Goal: Task Accomplishment & Management: Manage account settings

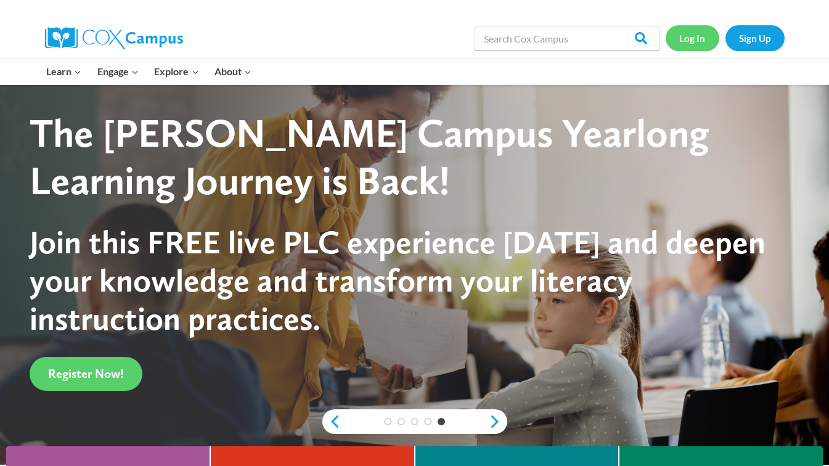
click at [686, 38] on link "Log In" at bounding box center [692, 37] width 54 height 25
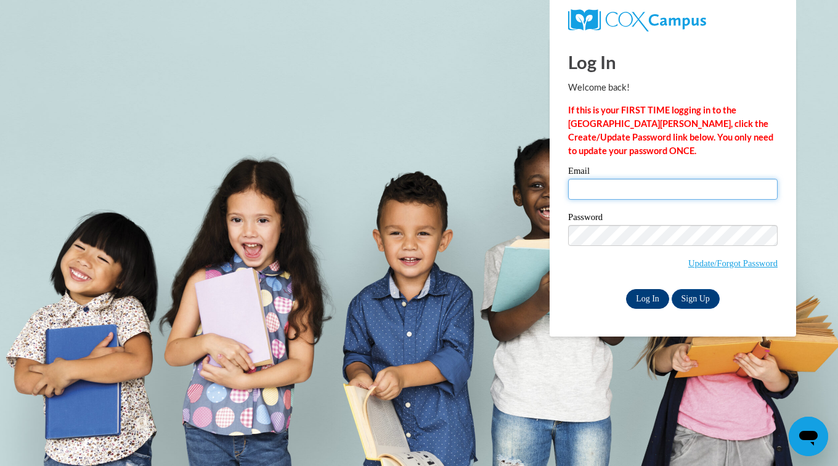
type input "brenda_hightower@yahoo.com"
click at [646, 299] on input "Log In" at bounding box center [647, 299] width 43 height 20
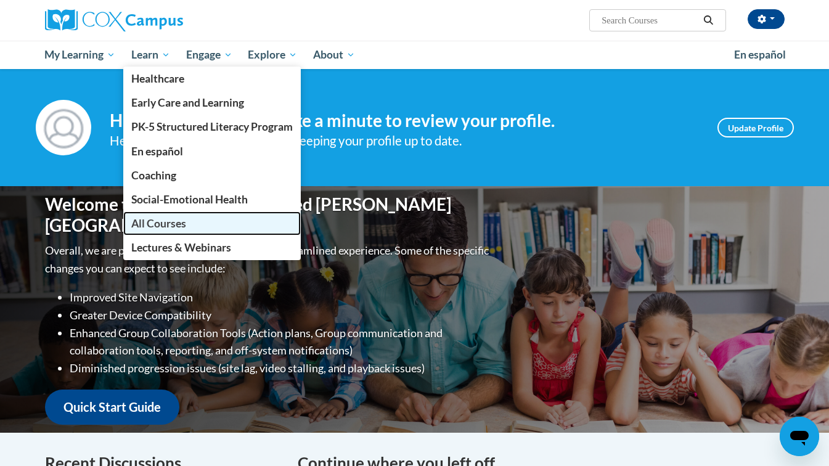
click at [165, 222] on span "All Courses" at bounding box center [158, 223] width 55 height 13
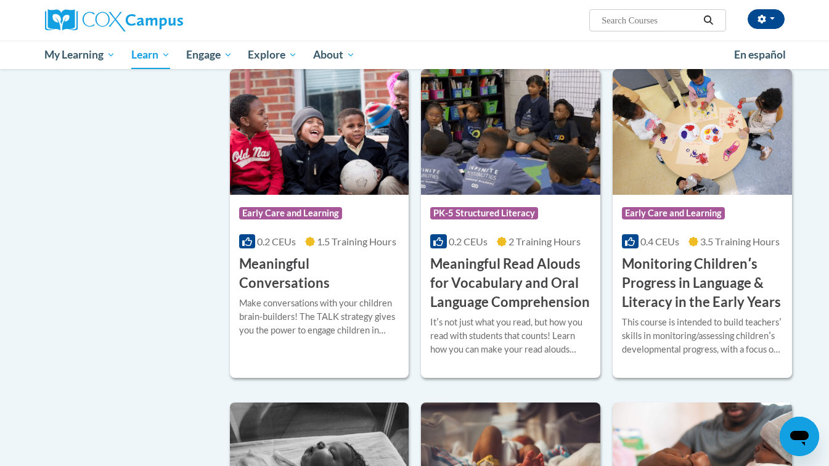
scroll to position [1799, 0]
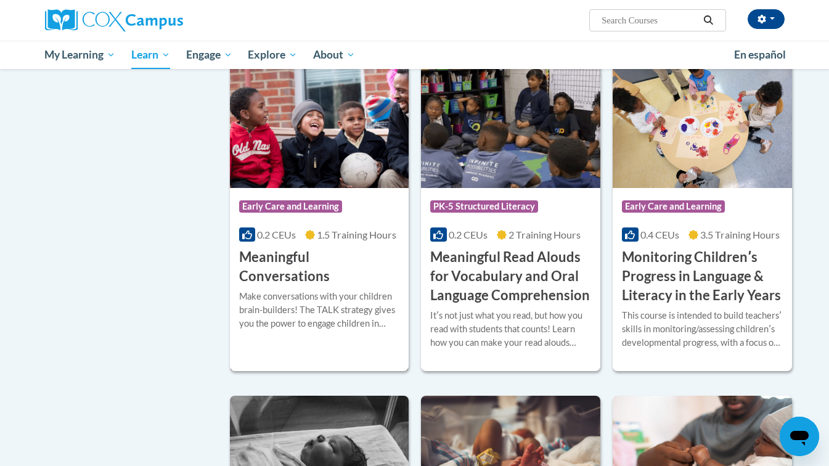
click at [275, 242] on div "0.2 CEUs 1.5 Training Hours" at bounding box center [319, 235] width 161 height 14
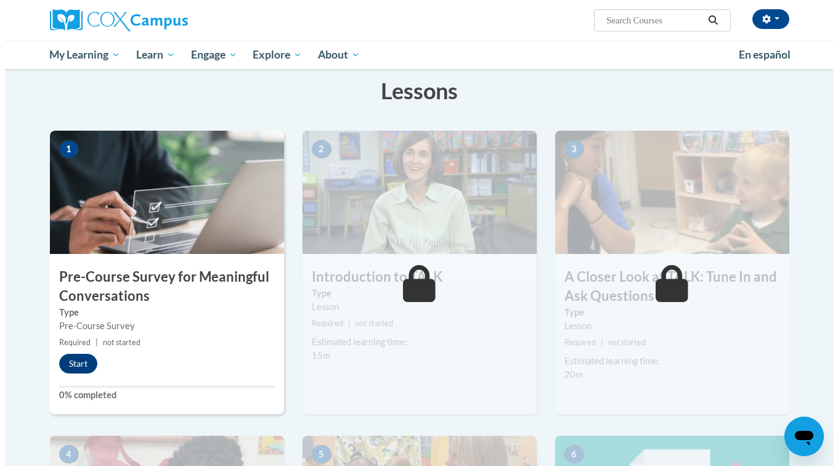
scroll to position [197, 0]
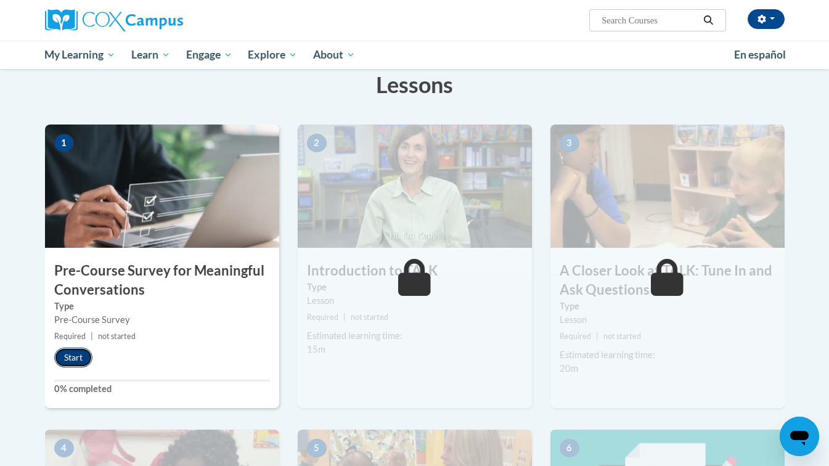
click at [74, 358] on button "Start" at bounding box center [73, 357] width 38 height 20
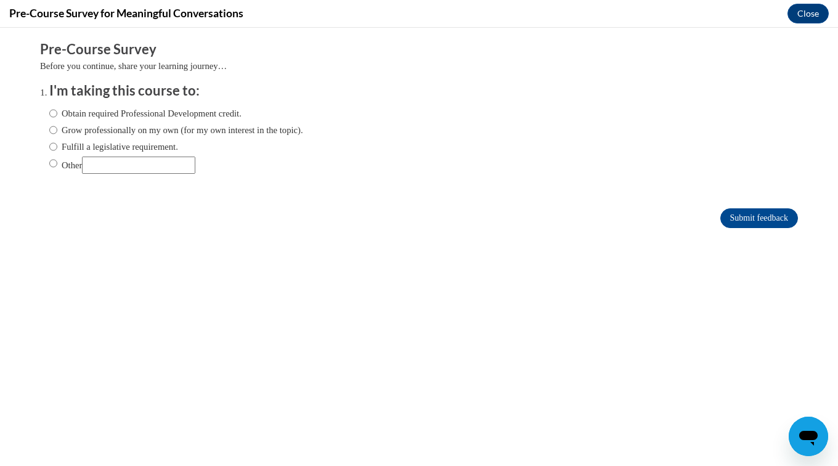
scroll to position [0, 0]
click at [49, 132] on input "Grow professionally on my own (for my own interest in the topic)." at bounding box center [53, 130] width 8 height 14
radio input "true"
click at [729, 221] on input "Submit feedback" at bounding box center [759, 218] width 78 height 20
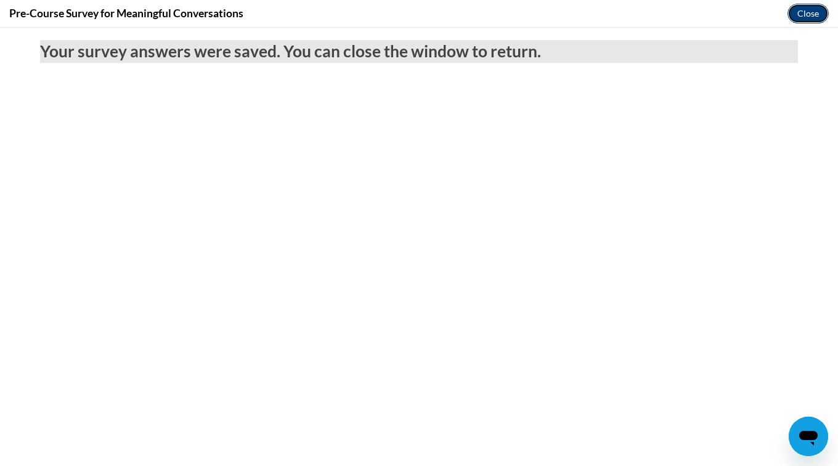
click at [818, 17] on button "Close" at bounding box center [807, 14] width 41 height 20
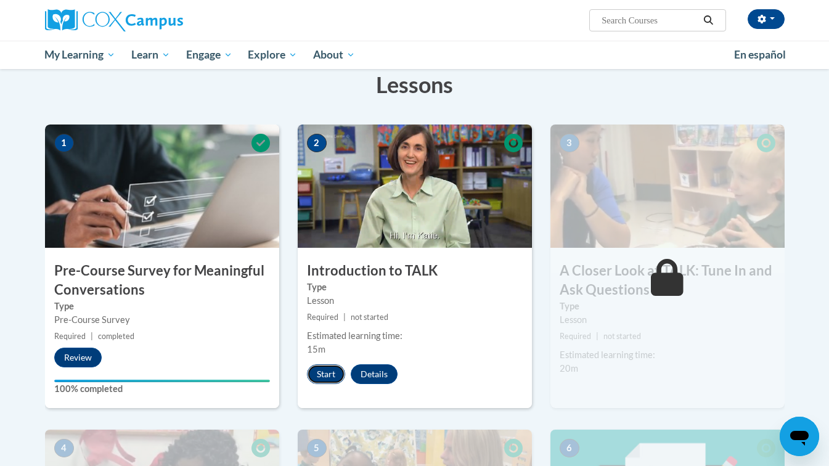
click at [327, 375] on button "Start" at bounding box center [326, 374] width 38 height 20
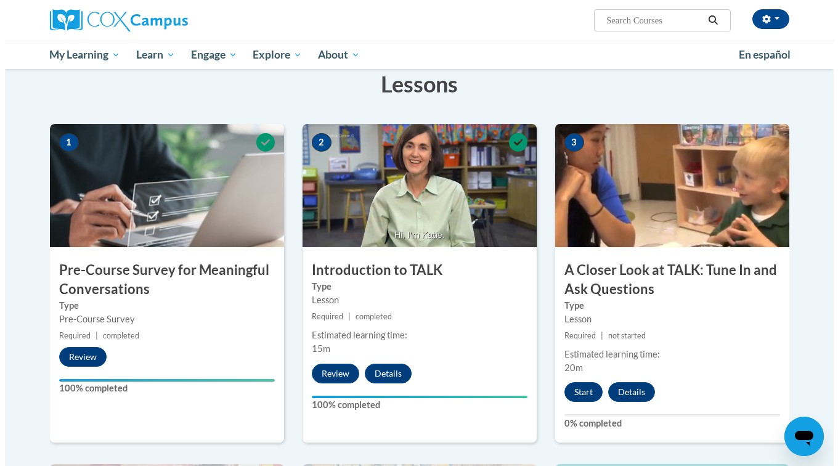
scroll to position [222, 0]
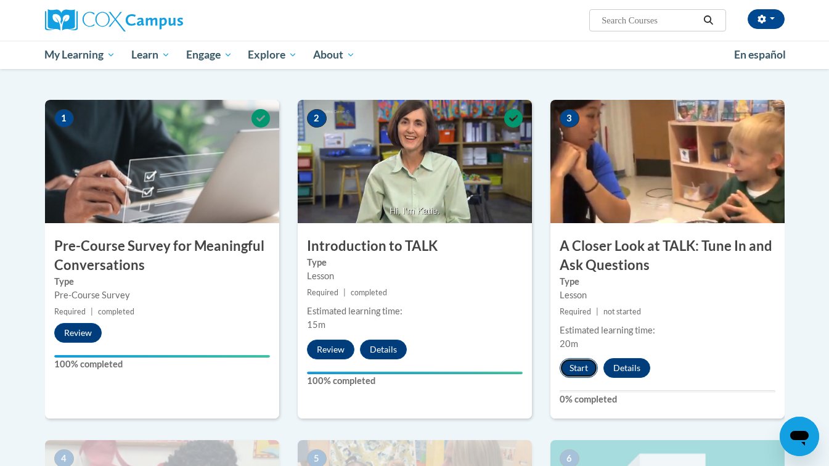
click at [574, 370] on button "Start" at bounding box center [578, 368] width 38 height 20
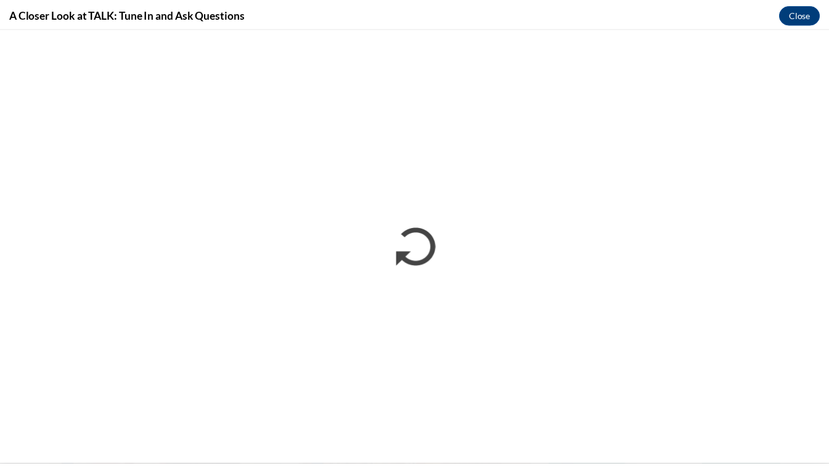
scroll to position [0, 0]
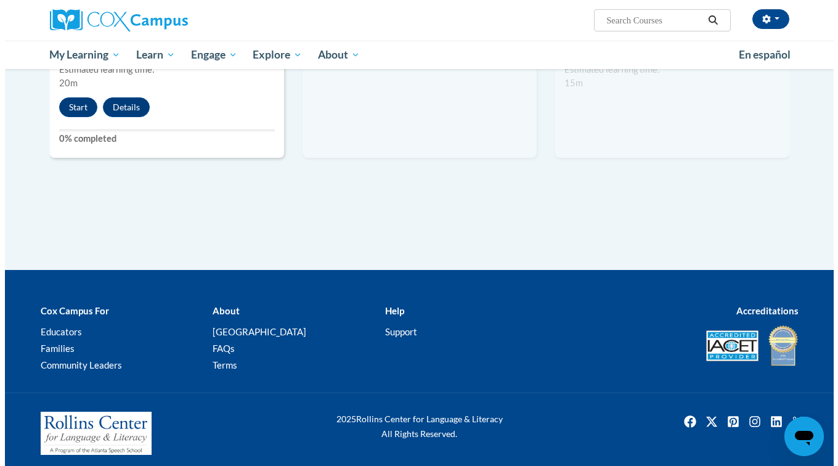
scroll to position [829, 0]
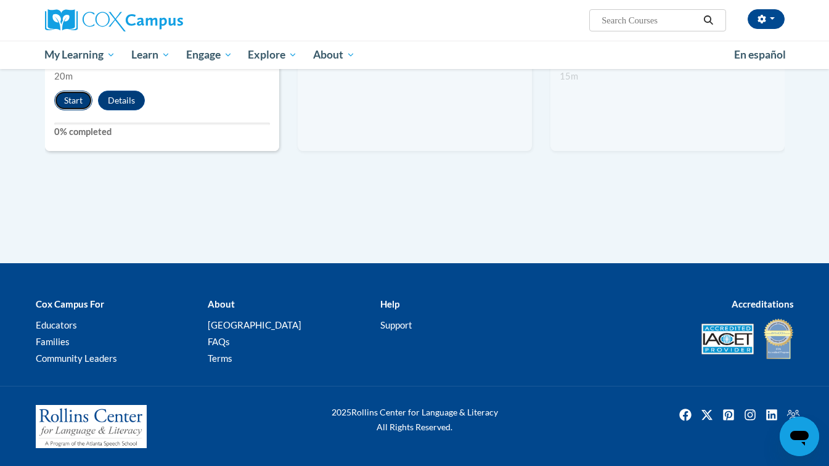
click at [73, 101] on button "Start" at bounding box center [73, 101] width 38 height 20
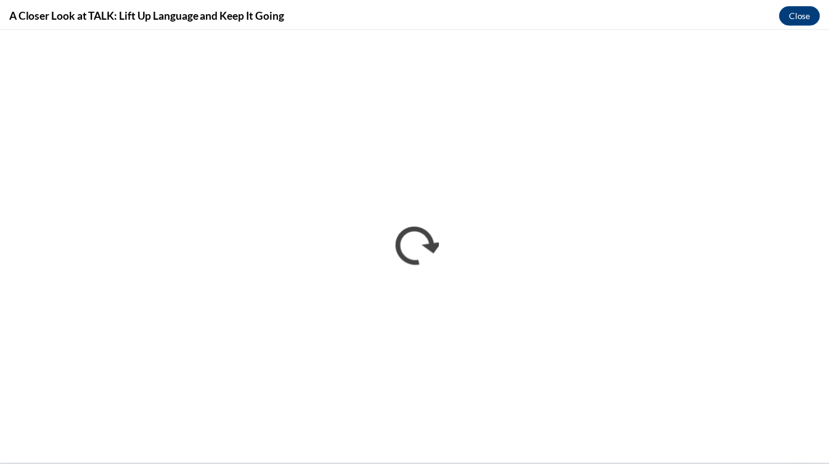
scroll to position [0, 0]
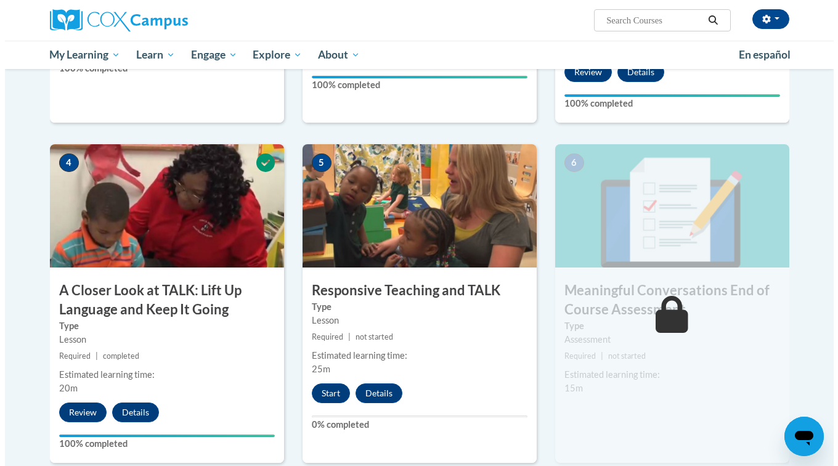
scroll to position [575, 0]
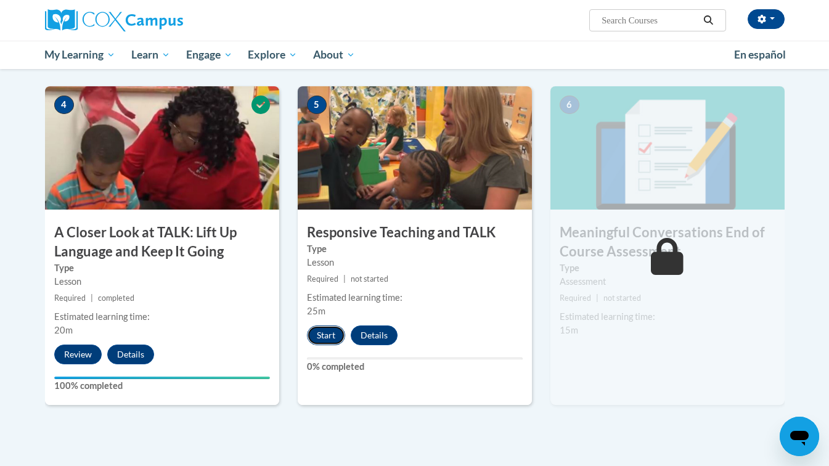
click at [330, 334] on button "Start" at bounding box center [326, 335] width 38 height 20
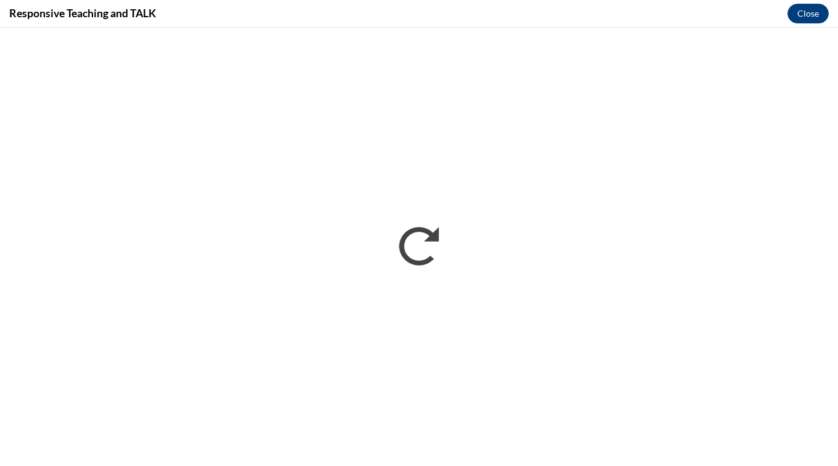
scroll to position [0, 0]
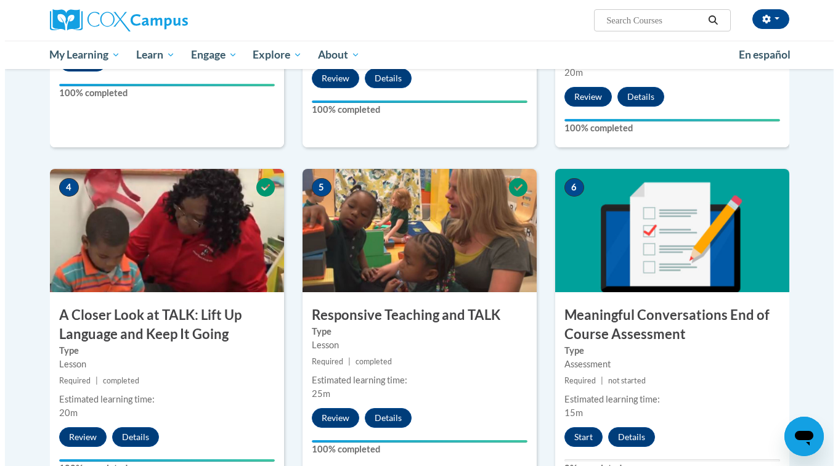
scroll to position [567, 0]
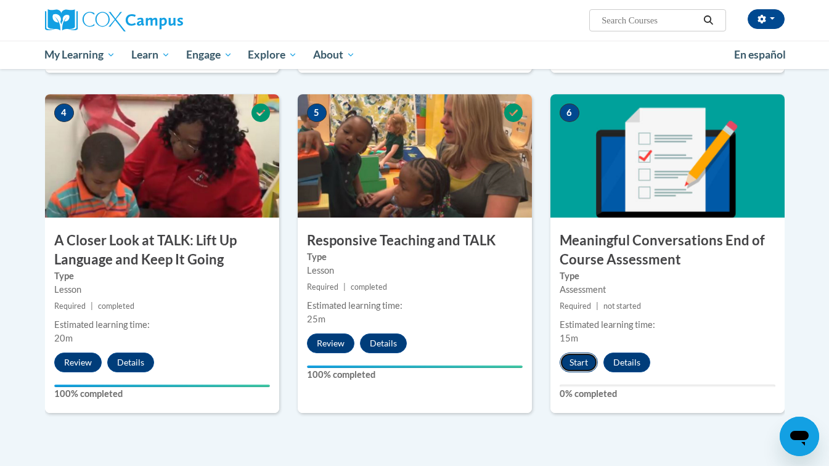
click at [579, 367] on button "Start" at bounding box center [578, 362] width 38 height 20
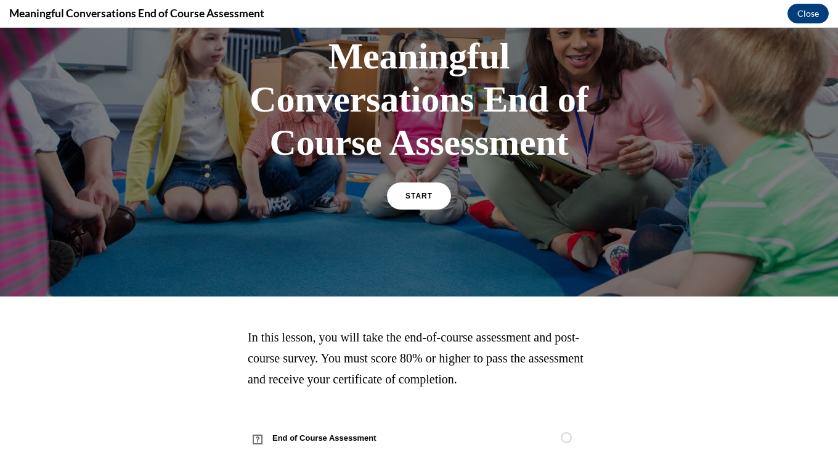
scroll to position [102, 0]
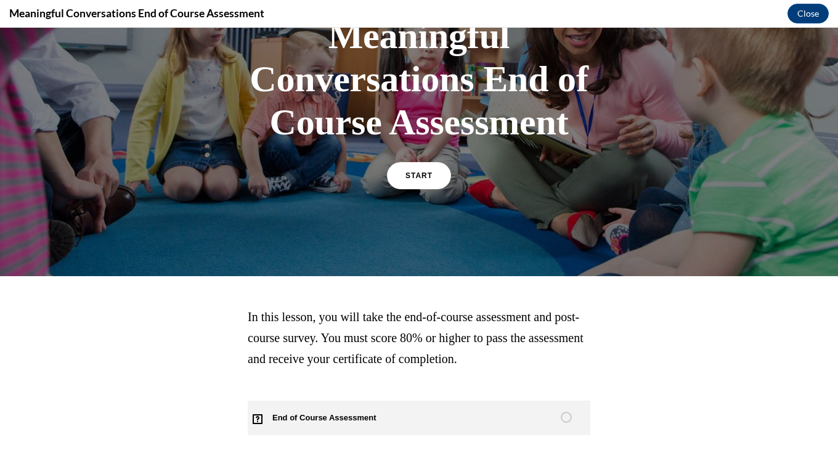
click at [327, 419] on span "End of Course Assessment" at bounding box center [332, 417] width 168 height 35
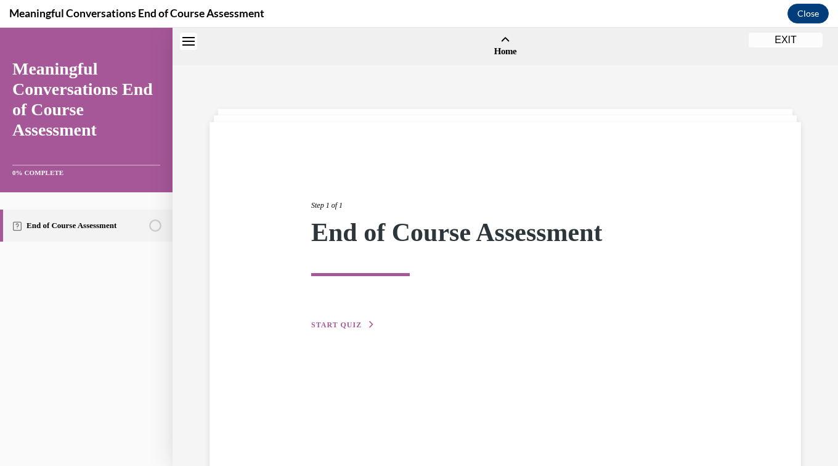
scroll to position [38, 0]
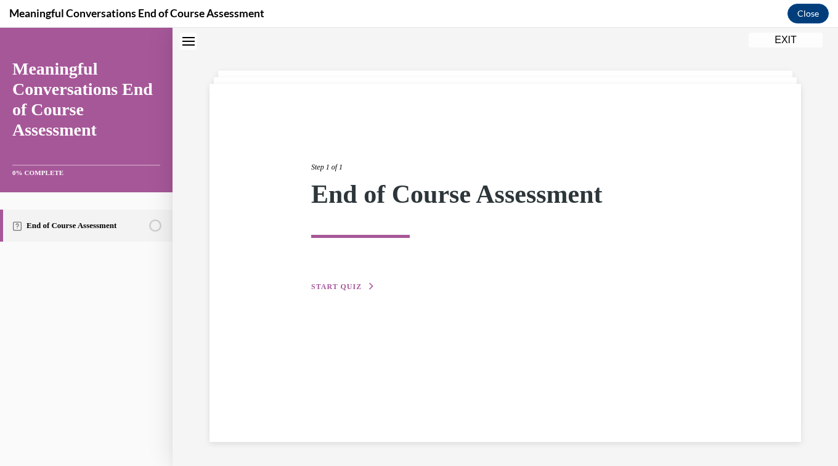
click at [347, 283] on span "START QUIZ" at bounding box center [336, 286] width 51 height 9
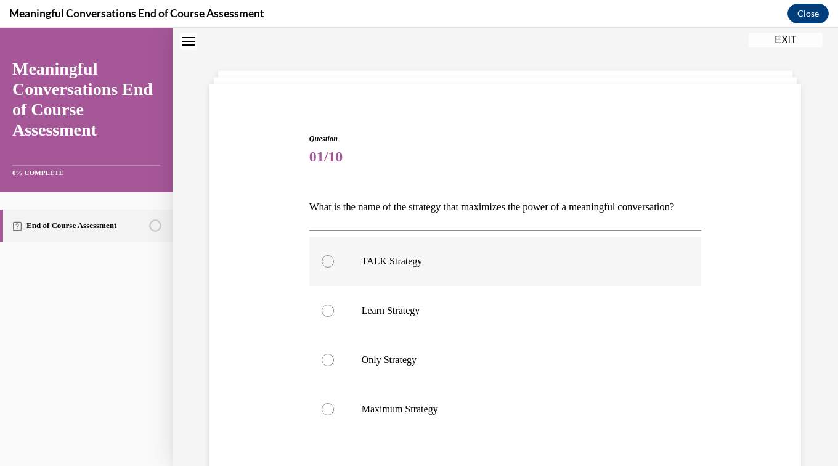
click at [325, 267] on div at bounding box center [328, 261] width 12 height 12
click at [325, 267] on input "TALK Strategy" at bounding box center [328, 261] width 12 height 12
radio input "true"
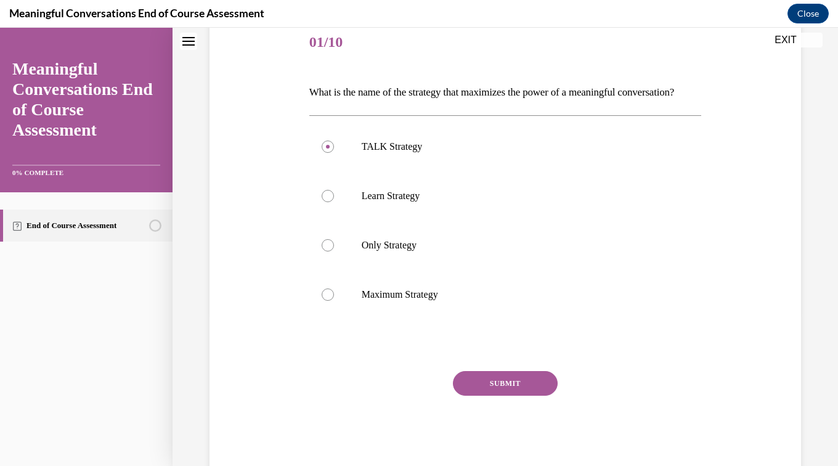
scroll to position [205, 0]
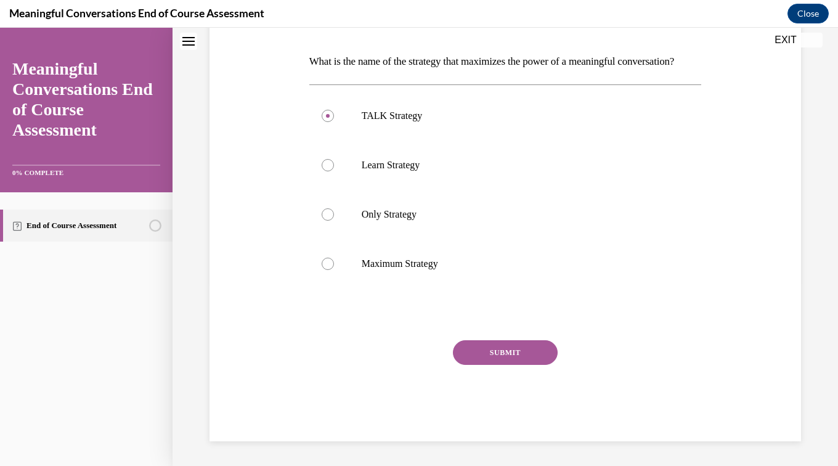
click at [497, 352] on button "SUBMIT" at bounding box center [505, 352] width 105 height 25
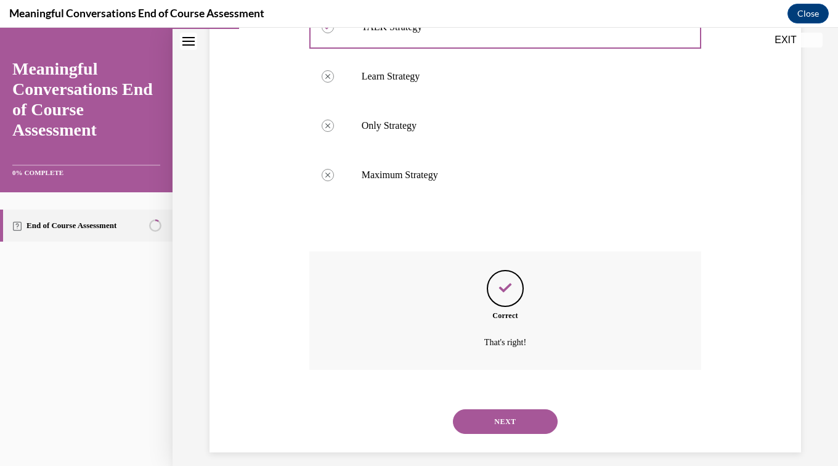
scroll to position [304, 0]
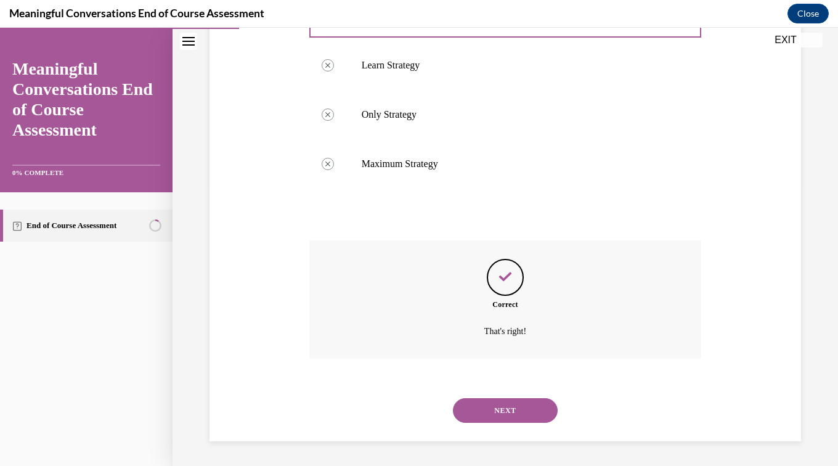
click at [502, 412] on button "NEXT" at bounding box center [505, 410] width 105 height 25
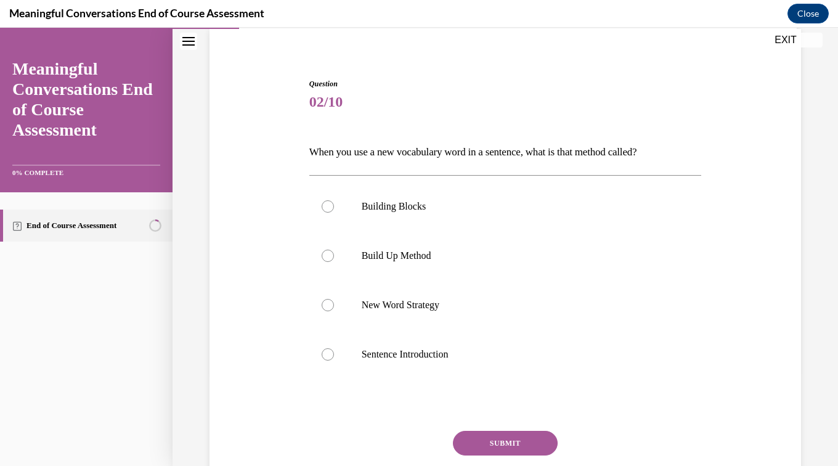
scroll to position [99, 0]
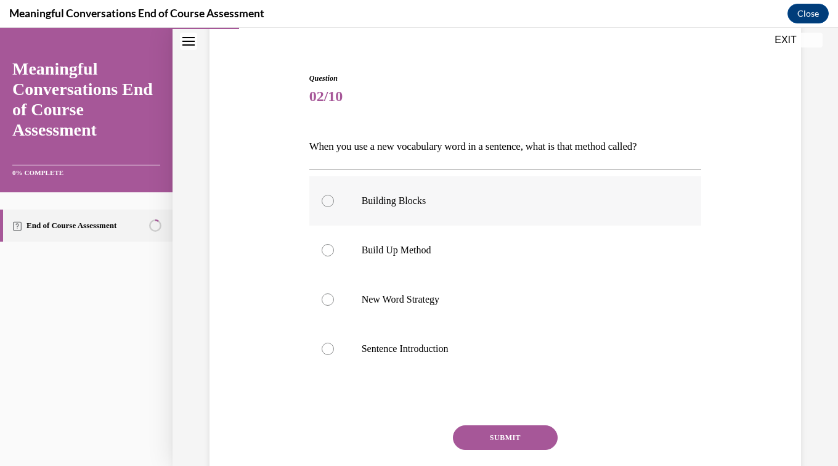
click at [323, 203] on div at bounding box center [328, 201] width 12 height 12
click at [323, 203] on input "Building Blocks" at bounding box center [328, 201] width 12 height 12
radio input "true"
click at [503, 437] on button "SUBMIT" at bounding box center [505, 437] width 105 height 25
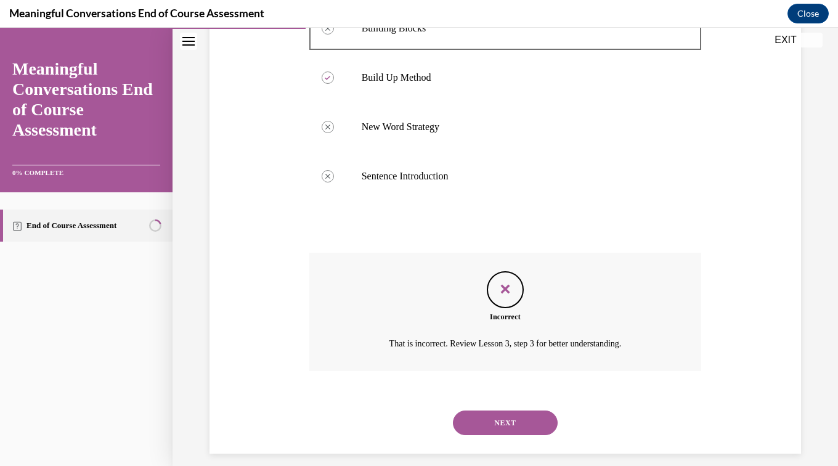
scroll to position [283, 0]
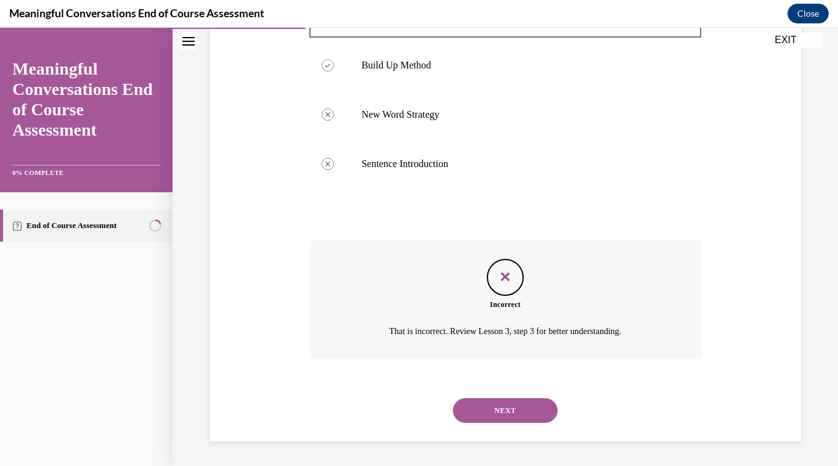
click at [507, 408] on button "NEXT" at bounding box center [505, 410] width 105 height 25
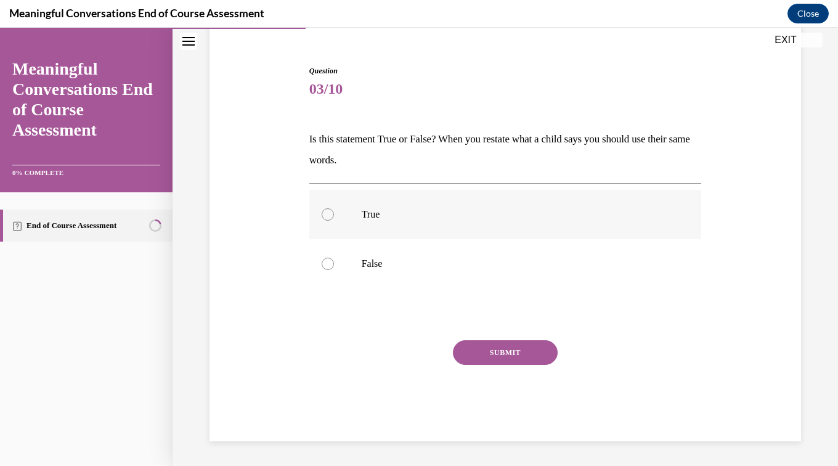
click at [328, 217] on div at bounding box center [328, 214] width 12 height 12
click at [328, 217] on input "True" at bounding box center [328, 214] width 12 height 12
radio input "true"
click at [502, 349] on button "SUBMIT" at bounding box center [505, 352] width 105 height 25
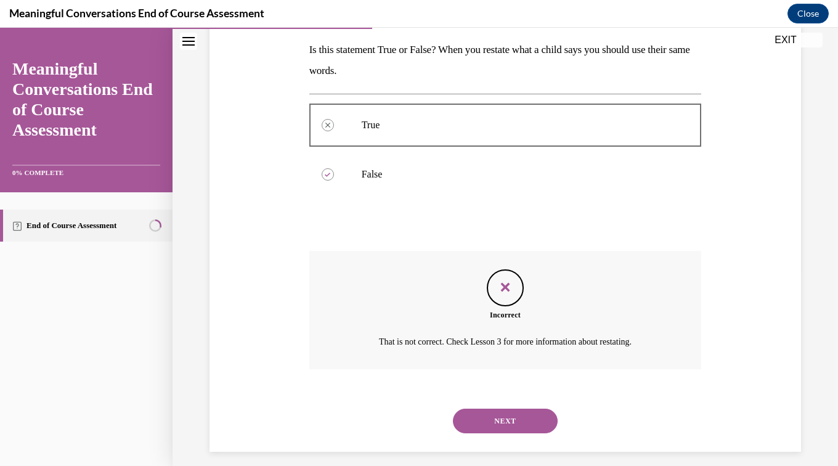
scroll to position [206, 0]
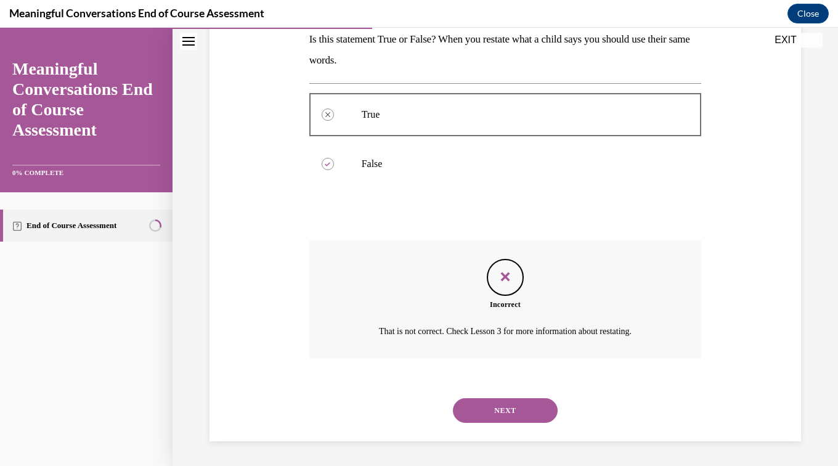
click at [506, 408] on button "NEXT" at bounding box center [505, 410] width 105 height 25
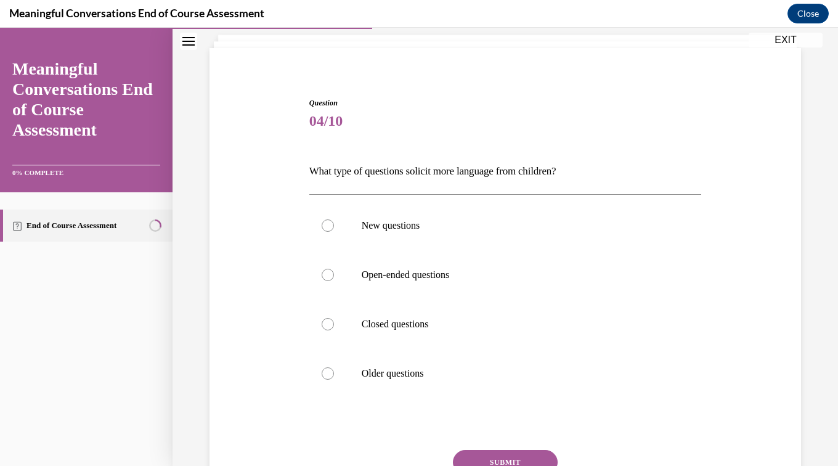
scroll to position [99, 0]
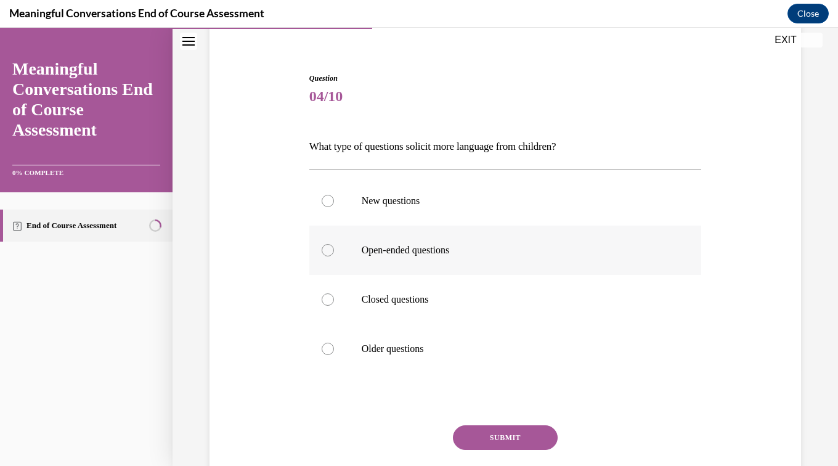
click at [326, 252] on div at bounding box center [328, 250] width 12 height 12
click at [326, 252] on input "Open-ended questions" at bounding box center [328, 250] width 12 height 12
radio input "true"
click at [506, 436] on button "SUBMIT" at bounding box center [505, 437] width 105 height 25
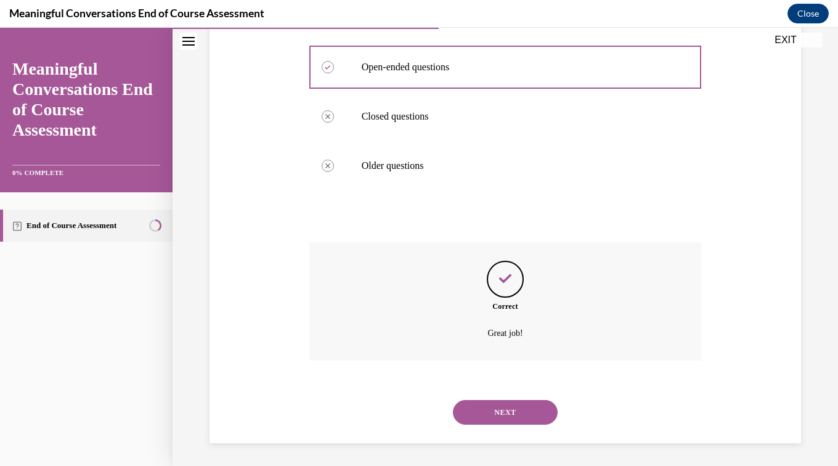
scroll to position [283, 0]
click at [497, 410] on button "NEXT" at bounding box center [505, 410] width 105 height 25
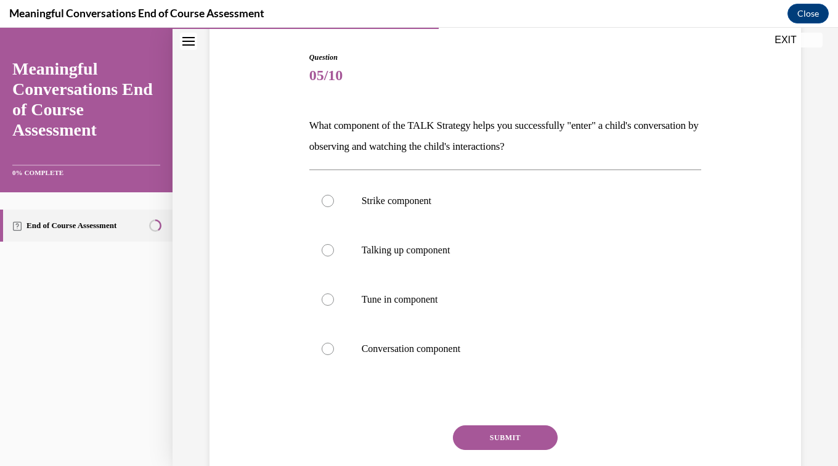
scroll to position [123, 0]
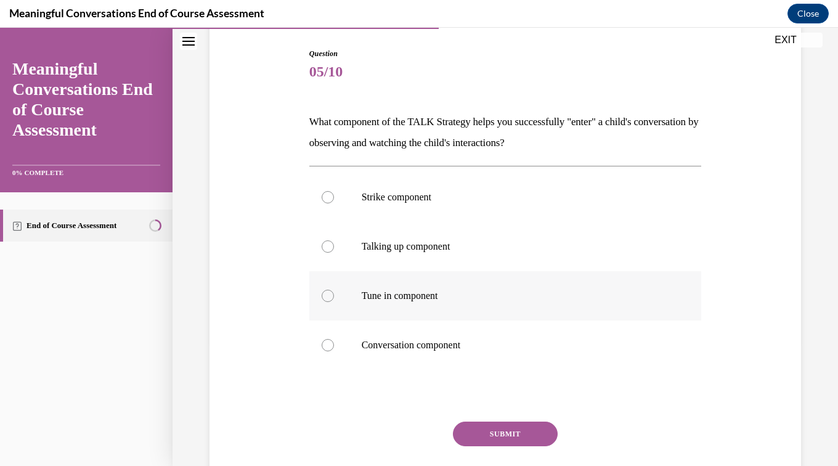
click at [328, 294] on div at bounding box center [328, 296] width 12 height 12
click at [328, 294] on input "Tune in component" at bounding box center [328, 296] width 12 height 12
radio input "true"
click at [509, 431] on button "SUBMIT" at bounding box center [505, 433] width 105 height 25
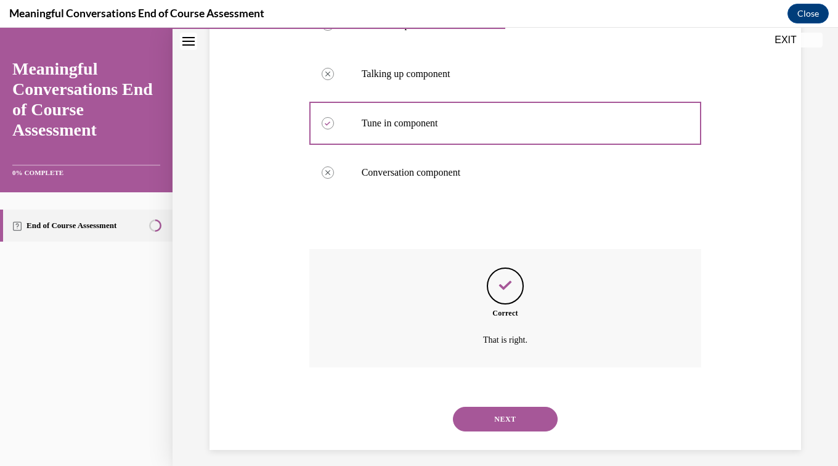
scroll to position [304, 0]
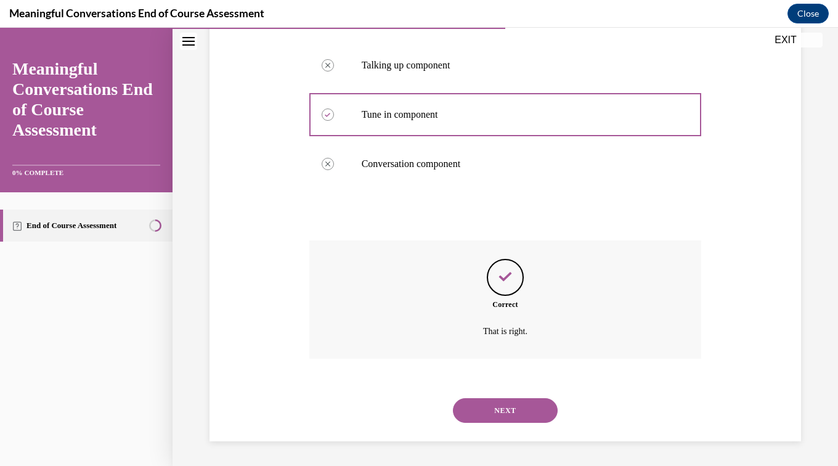
click at [511, 408] on button "NEXT" at bounding box center [505, 410] width 105 height 25
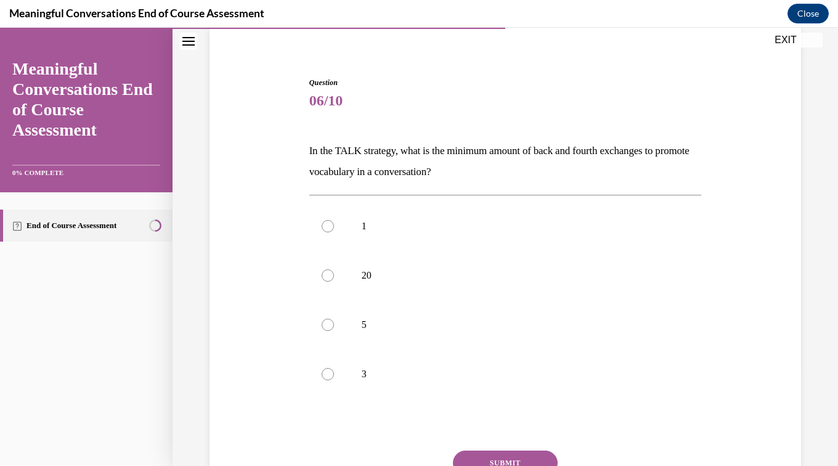
scroll to position [99, 0]
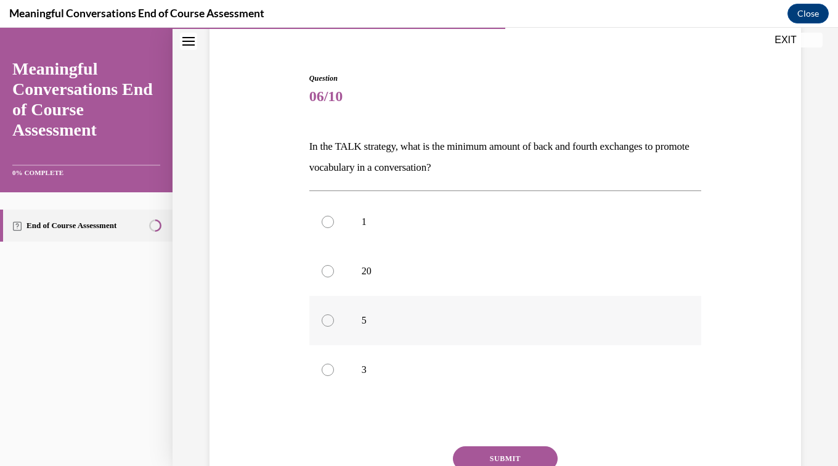
click at [325, 322] on div at bounding box center [328, 320] width 12 height 12
click at [325, 322] on input "5" at bounding box center [328, 320] width 12 height 12
radio input "true"
click at [503, 452] on button "SUBMIT" at bounding box center [505, 458] width 105 height 25
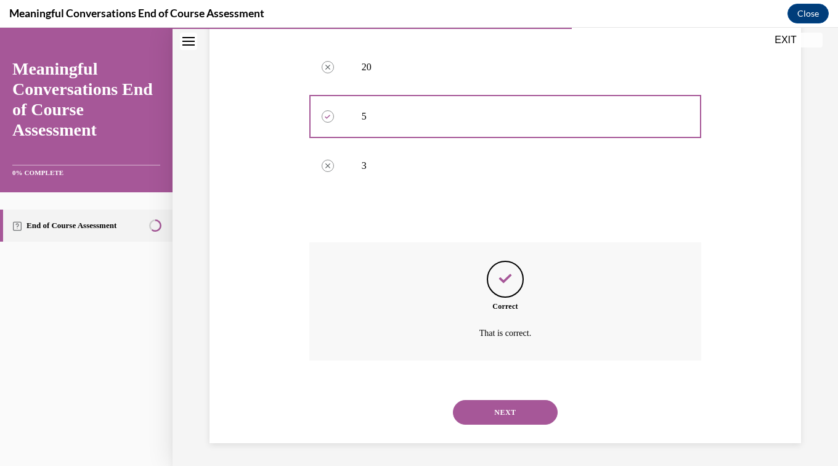
scroll to position [304, 0]
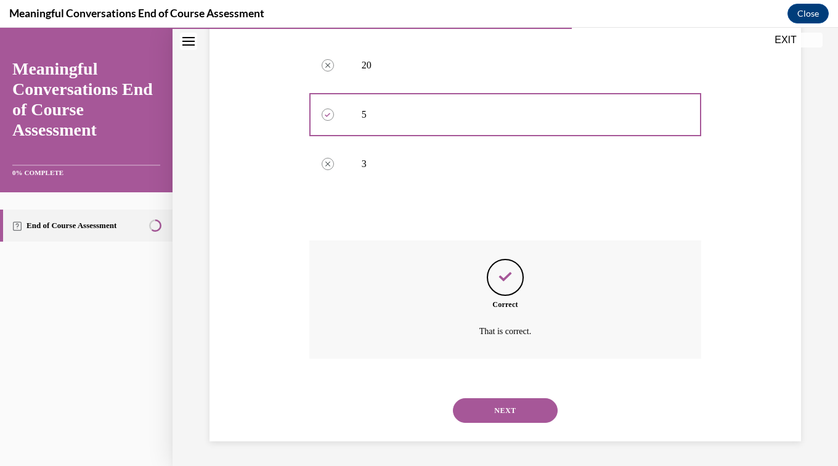
click at [487, 414] on button "NEXT" at bounding box center [505, 410] width 105 height 25
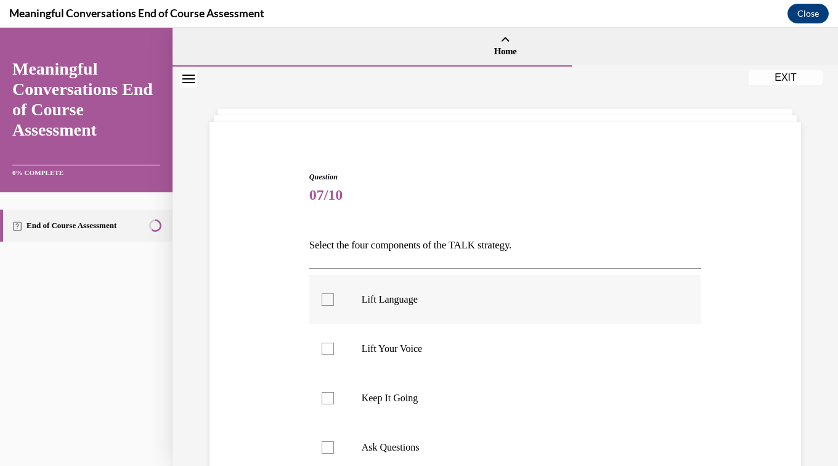
click at [326, 297] on div at bounding box center [328, 299] width 12 height 12
click at [326, 297] on input "Lift Language" at bounding box center [328, 299] width 12 height 12
checkbox input "true"
click at [327, 394] on div at bounding box center [328, 398] width 12 height 12
click at [327, 394] on input "Keep It Going" at bounding box center [328, 398] width 12 height 12
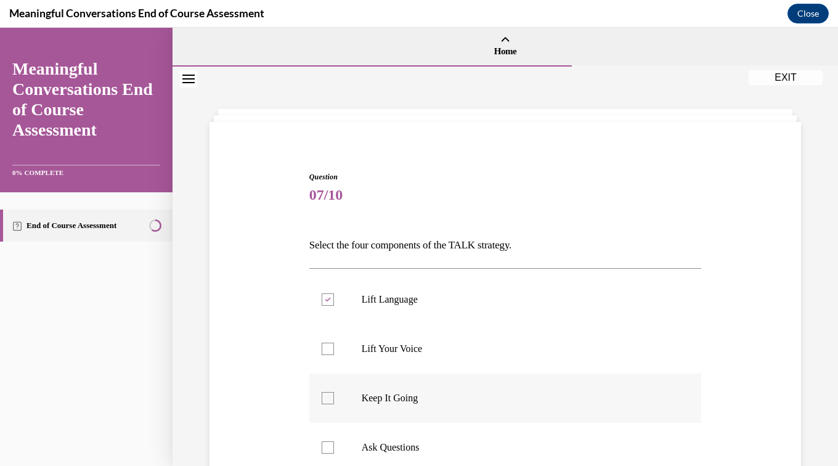
checkbox input "true"
click at [330, 445] on div at bounding box center [328, 447] width 12 height 12
click at [330, 445] on input "Ask Questions" at bounding box center [328, 447] width 12 height 12
checkbox input "true"
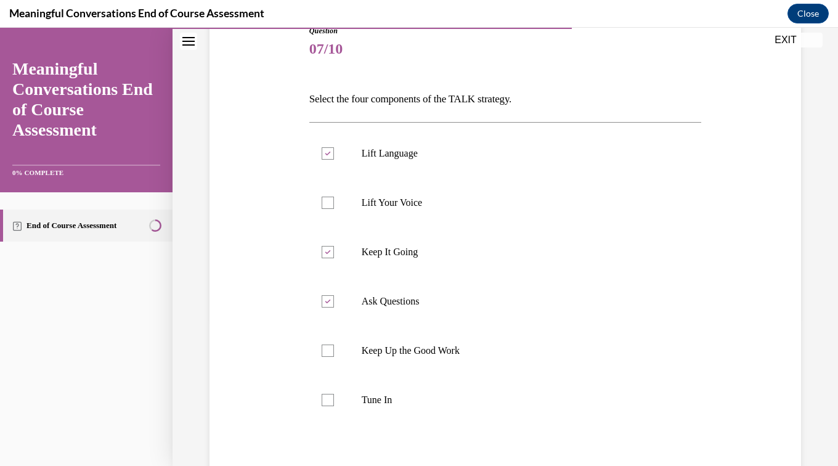
scroll to position [148, 0]
click at [325, 399] on div at bounding box center [328, 398] width 12 height 12
click at [325, 399] on input "Tune In" at bounding box center [328, 398] width 12 height 12
checkbox input "true"
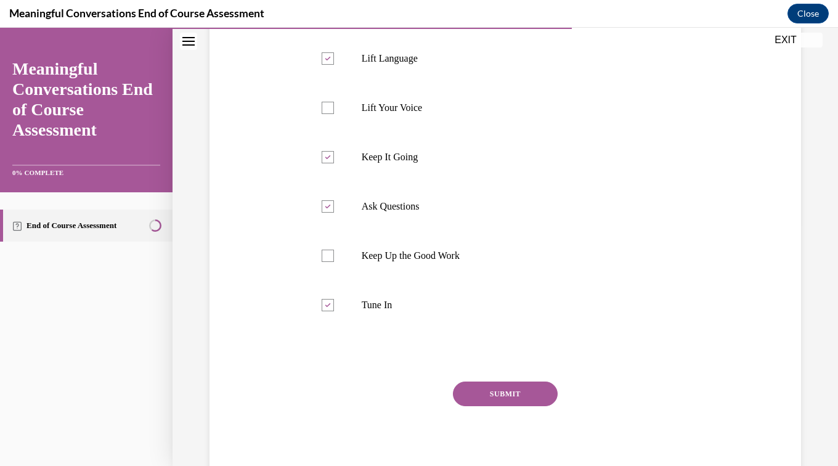
scroll to position [246, 0]
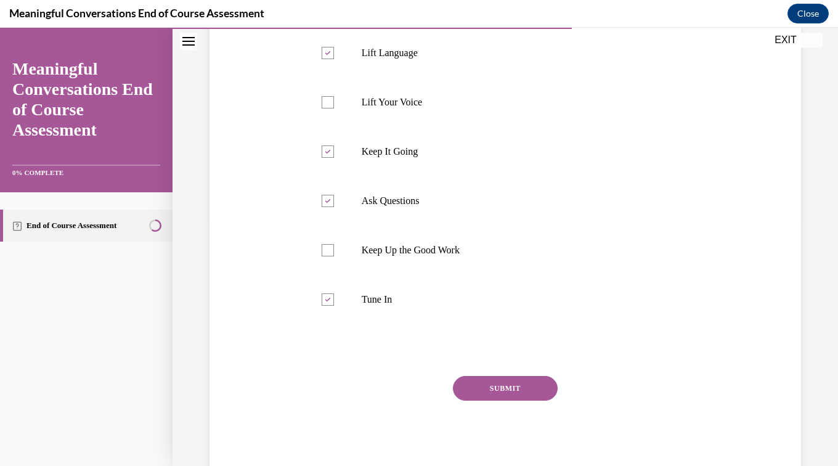
click at [515, 388] on button "SUBMIT" at bounding box center [505, 388] width 105 height 25
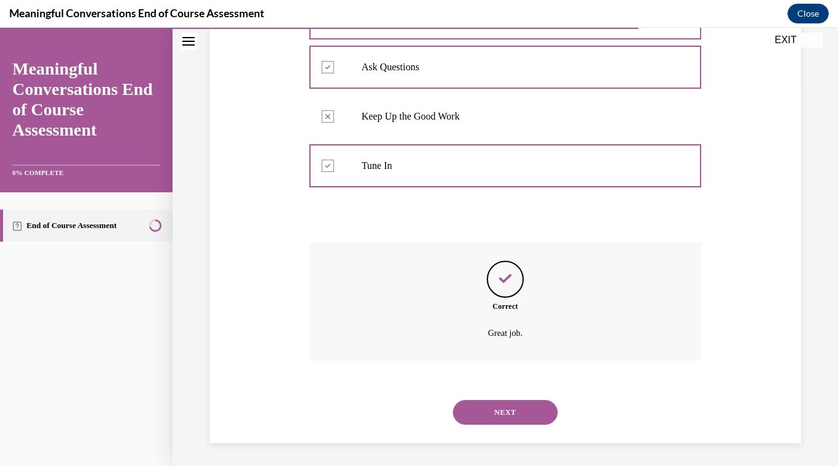
scroll to position [382, 0]
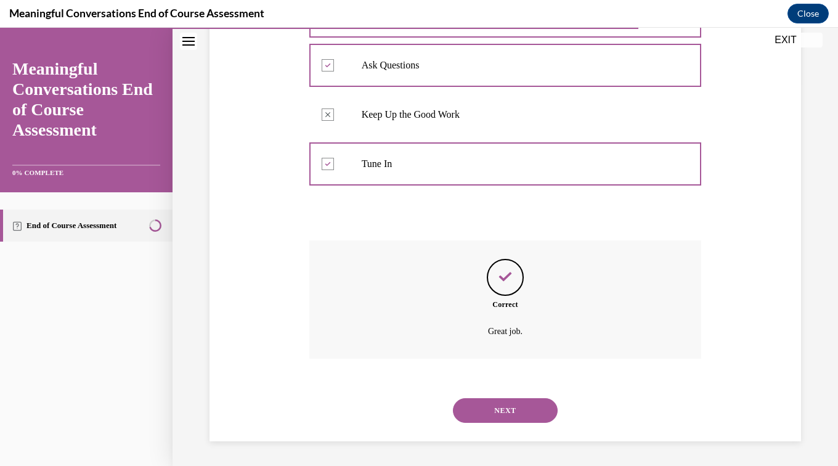
click at [499, 410] on button "NEXT" at bounding box center [505, 410] width 105 height 25
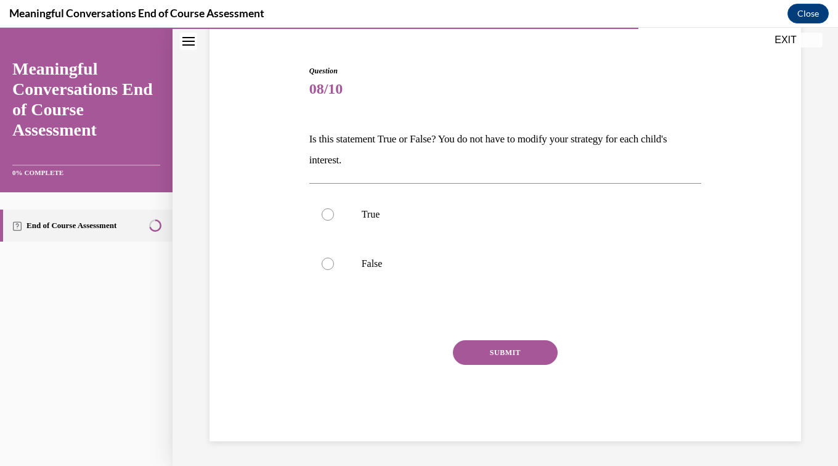
scroll to position [106, 0]
click at [323, 264] on div at bounding box center [328, 264] width 12 height 12
click at [323, 264] on input "False" at bounding box center [328, 264] width 12 height 12
radio input "true"
click at [497, 352] on button "SUBMIT" at bounding box center [505, 352] width 105 height 25
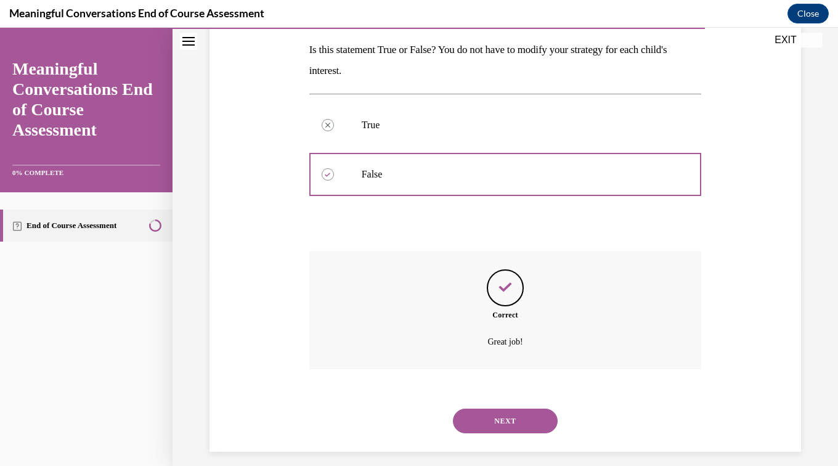
scroll to position [206, 0]
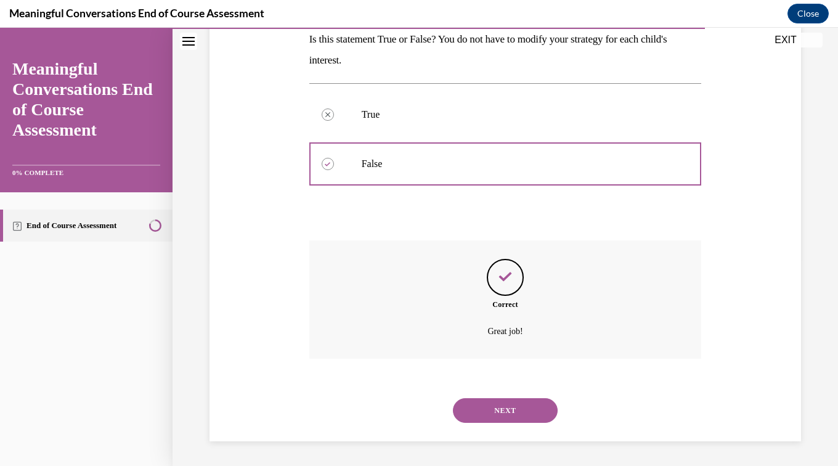
click at [516, 412] on button "NEXT" at bounding box center [505, 410] width 105 height 25
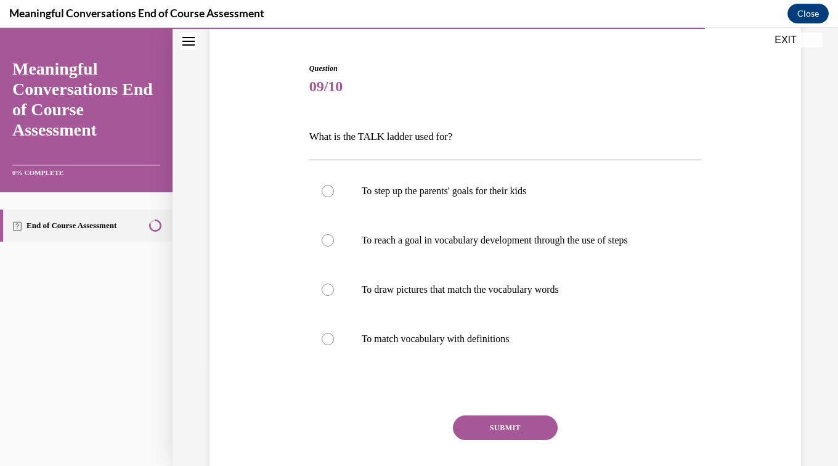
scroll to position [123, 0]
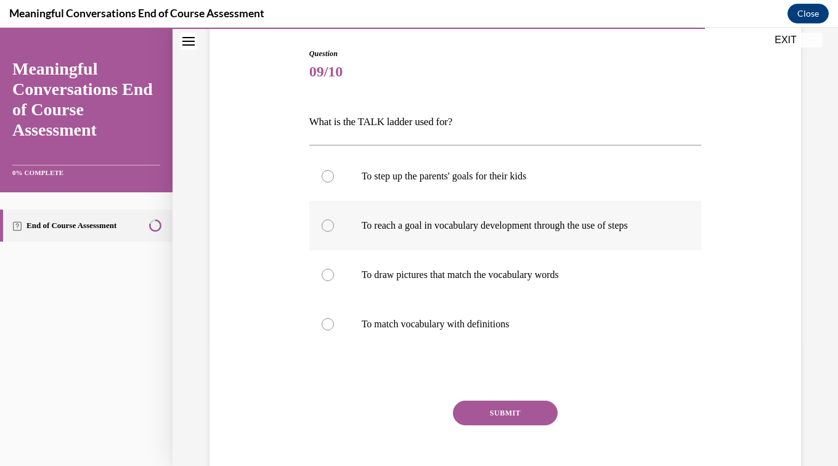
click at [324, 225] on div at bounding box center [328, 225] width 12 height 12
click at [324, 225] on input "To reach a goal in vocabulary development through the use of steps" at bounding box center [328, 225] width 12 height 12
radio input "true"
click at [500, 413] on button "SUBMIT" at bounding box center [505, 412] width 105 height 25
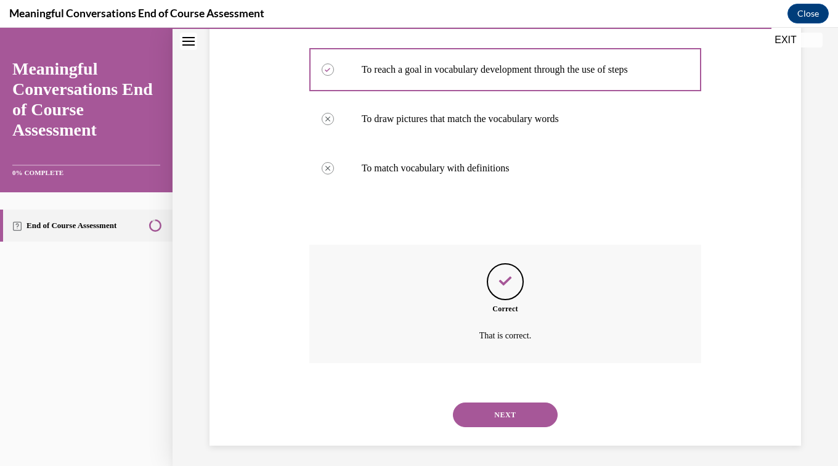
scroll to position [283, 0]
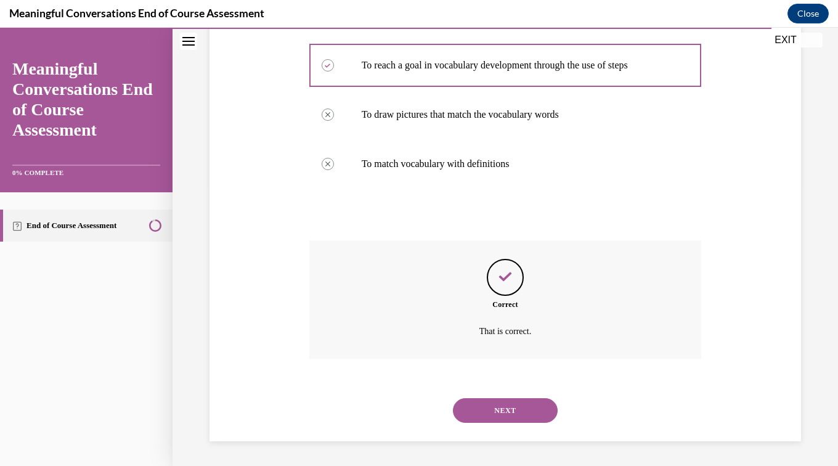
click at [514, 406] on button "NEXT" at bounding box center [505, 410] width 105 height 25
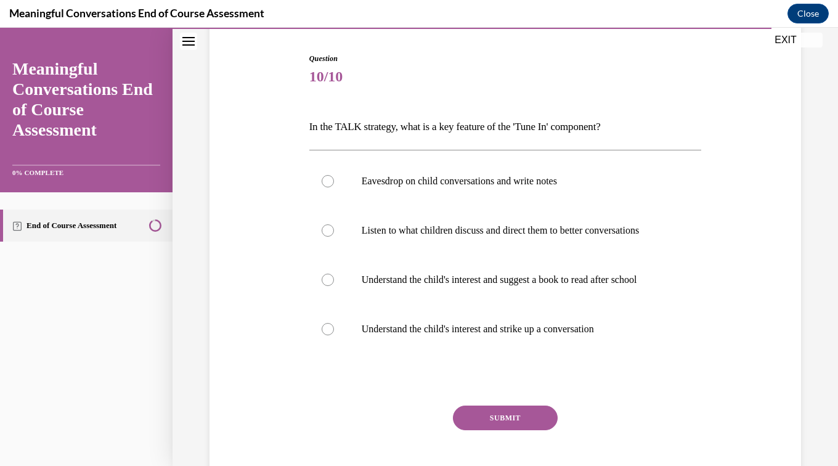
scroll to position [123, 0]
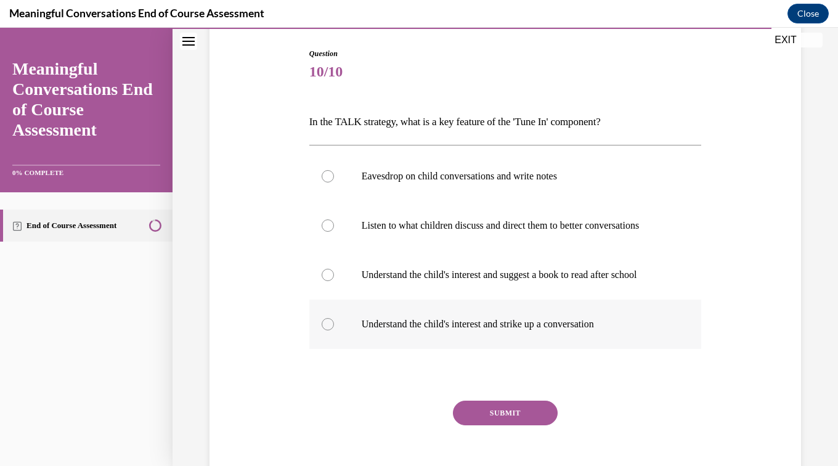
click at [331, 330] on div at bounding box center [328, 324] width 12 height 12
click at [331, 330] on input "Understand the child's interest and strike up a conversation" at bounding box center [328, 324] width 12 height 12
radio input "true"
click at [502, 425] on button "SUBMIT" at bounding box center [505, 412] width 105 height 25
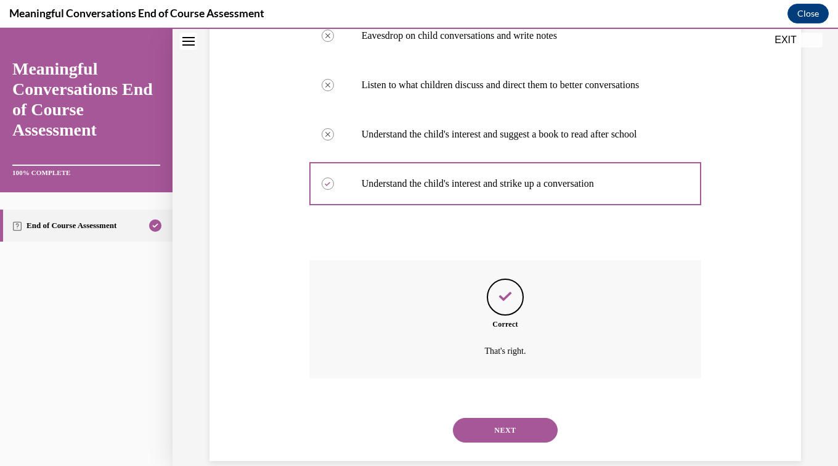
scroll to position [308, 0]
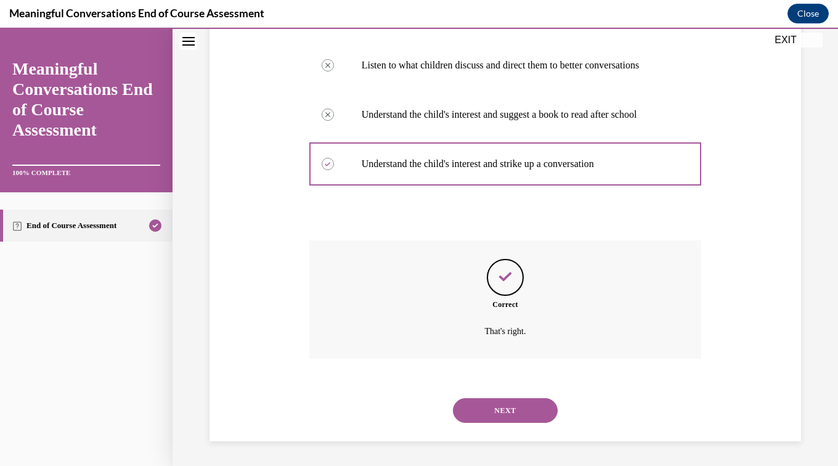
click at [508, 412] on button "NEXT" at bounding box center [505, 410] width 105 height 25
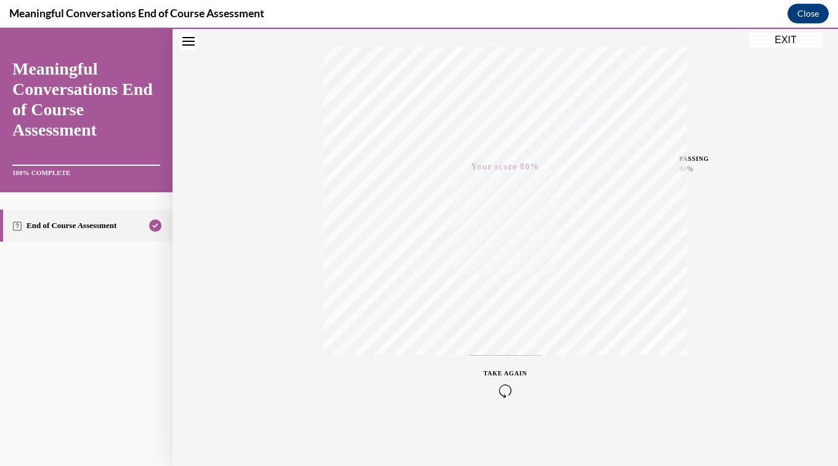
scroll to position [0, 0]
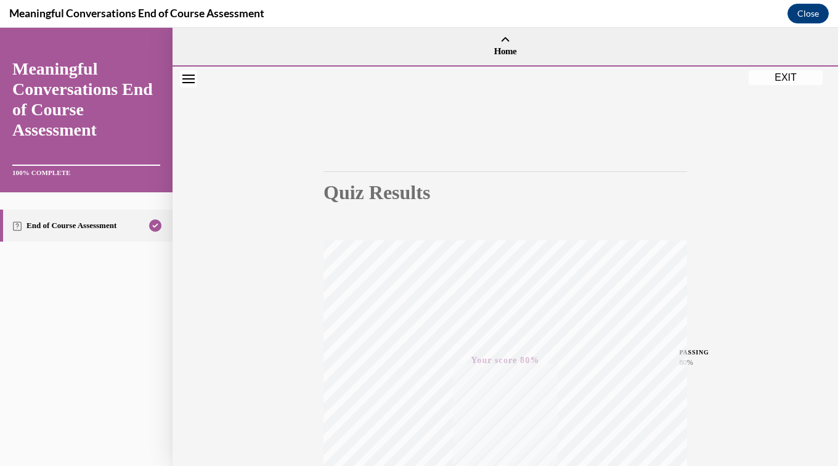
click at [778, 79] on button "EXIT" at bounding box center [786, 77] width 74 height 15
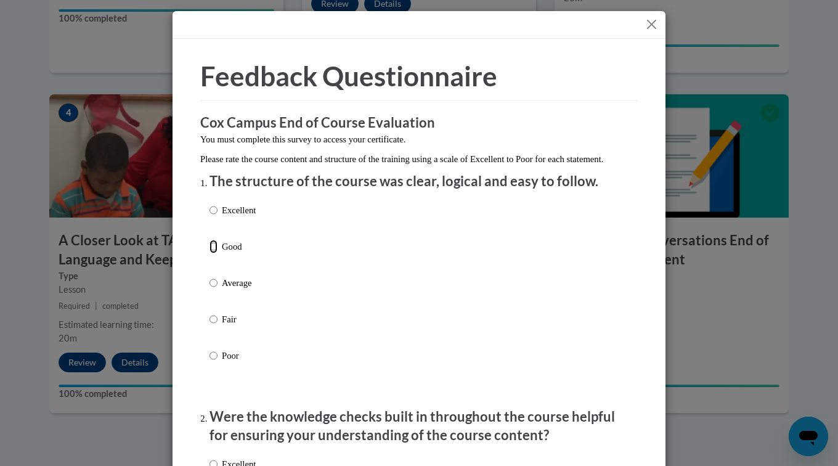
click at [209, 253] on input "Good" at bounding box center [213, 247] width 8 height 14
radio input "true"
click at [209, 276] on input "Average" at bounding box center [213, 283] width 8 height 14
radio input "true"
click at [209, 312] on input "Fair" at bounding box center [213, 319] width 8 height 14
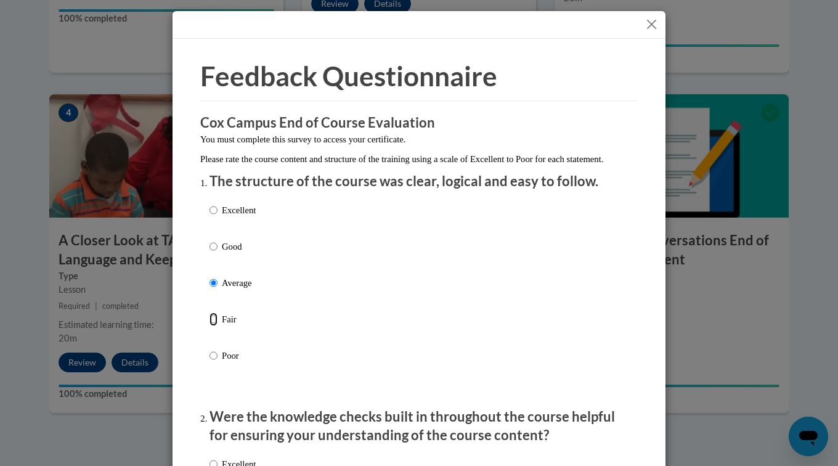
radio input "true"
click at [209, 290] on input "Average" at bounding box center [213, 283] width 8 height 14
radio input "true"
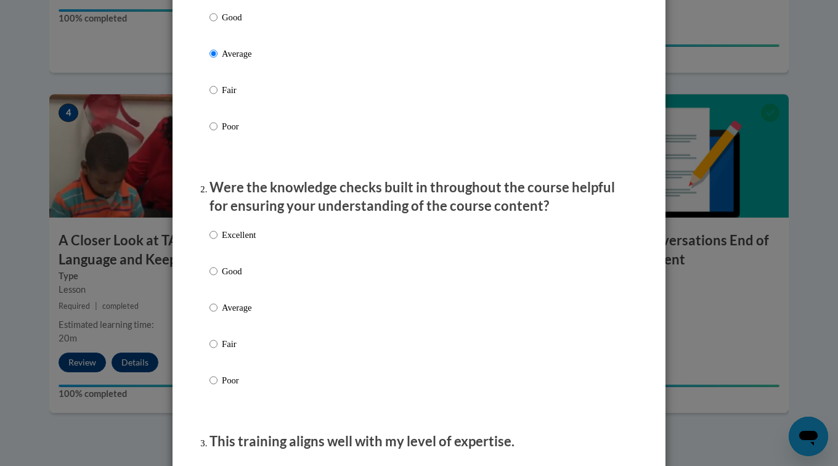
scroll to position [345, 0]
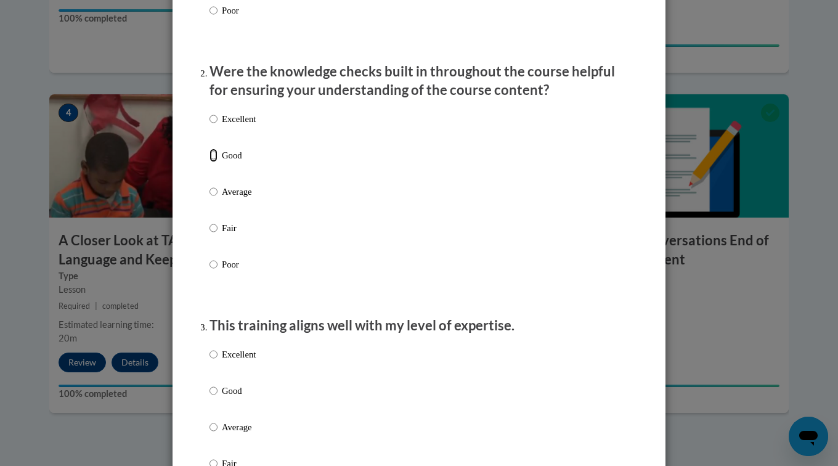
click at [210, 162] on input "Good" at bounding box center [213, 155] width 8 height 14
radio input "true"
click at [576, 211] on div "Excellent Good Average Fair Poor" at bounding box center [418, 206] width 419 height 201
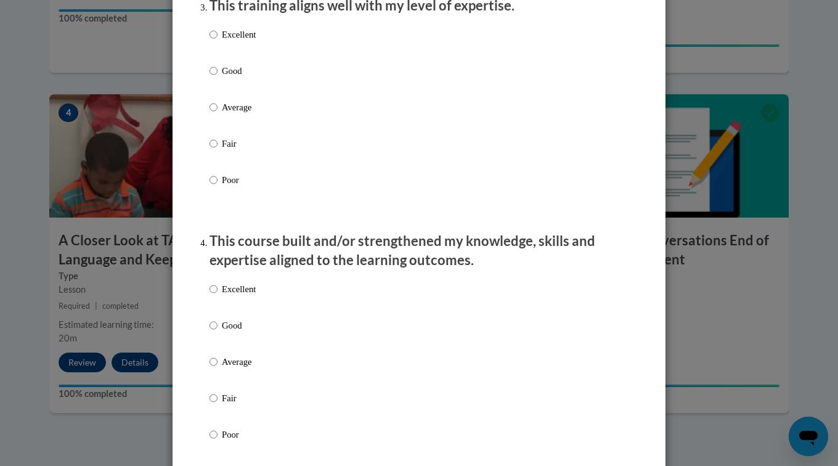
scroll to position [665, 0]
click at [209, 77] on input "Good" at bounding box center [213, 70] width 8 height 14
radio input "true"
click at [495, 192] on div "Excellent Good Average Fair Poor" at bounding box center [418, 121] width 419 height 201
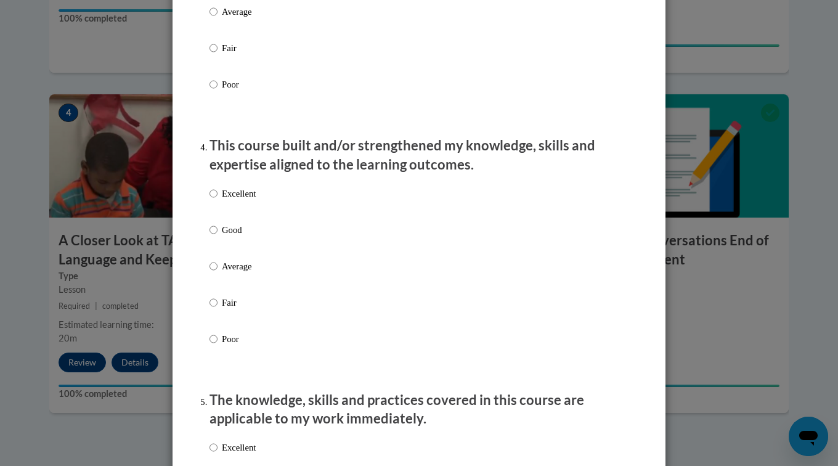
scroll to position [764, 0]
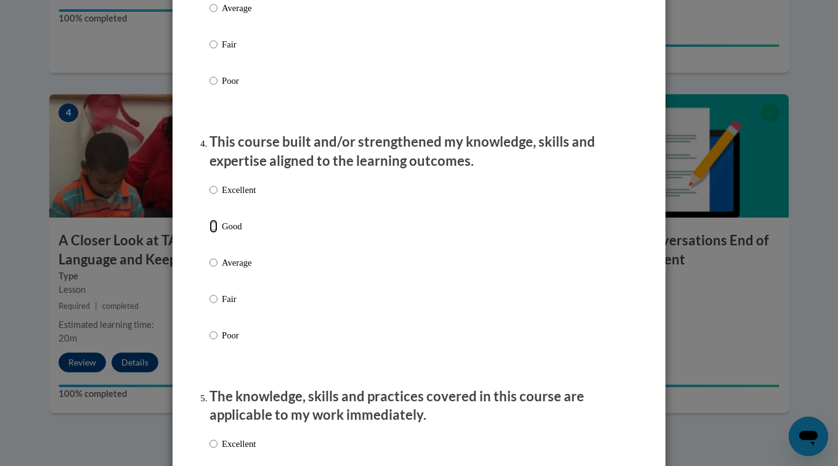
click at [209, 233] on input "Good" at bounding box center [213, 226] width 8 height 14
radio input "true"
click at [588, 268] on div "Excellent Good Average Fair Poor" at bounding box center [418, 277] width 419 height 201
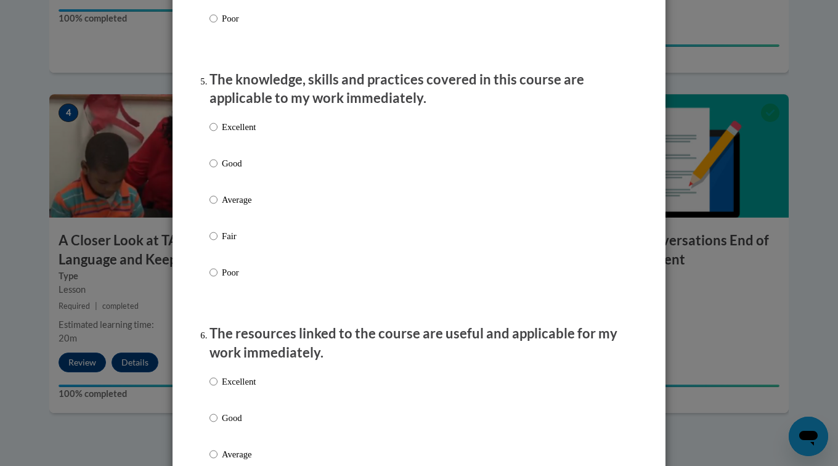
scroll to position [1084, 0]
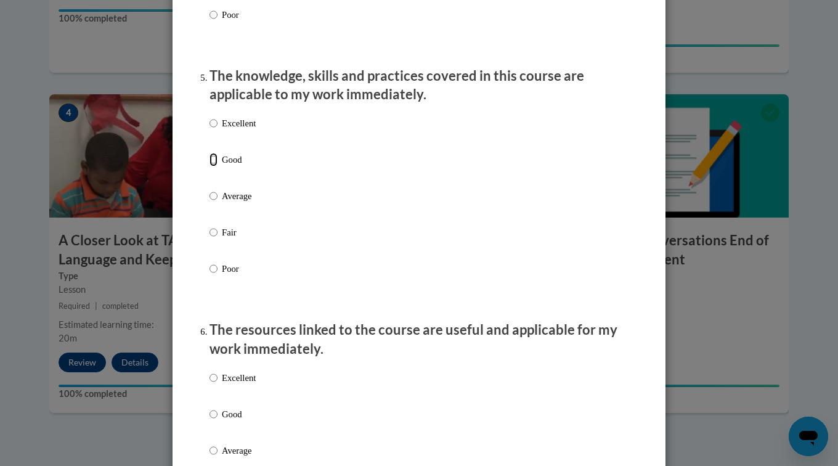
click at [209, 166] on input "Good" at bounding box center [213, 160] width 8 height 14
radio input "true"
click at [617, 214] on div "Excellent Good Average Fair Poor" at bounding box center [418, 210] width 419 height 201
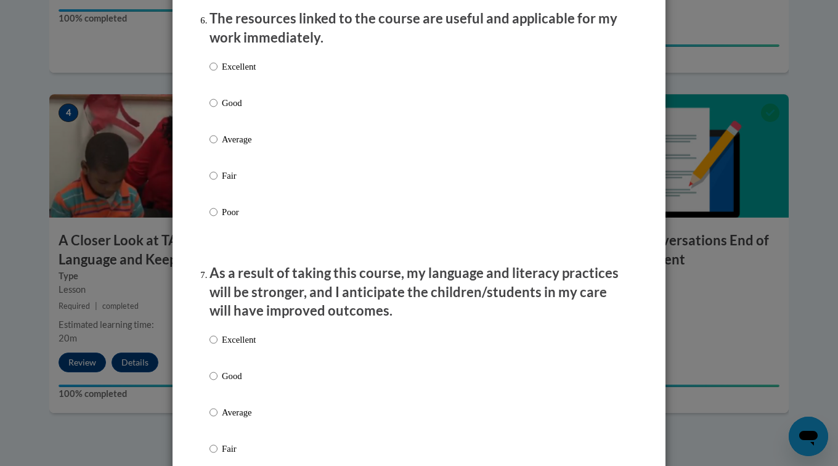
scroll to position [1405, 0]
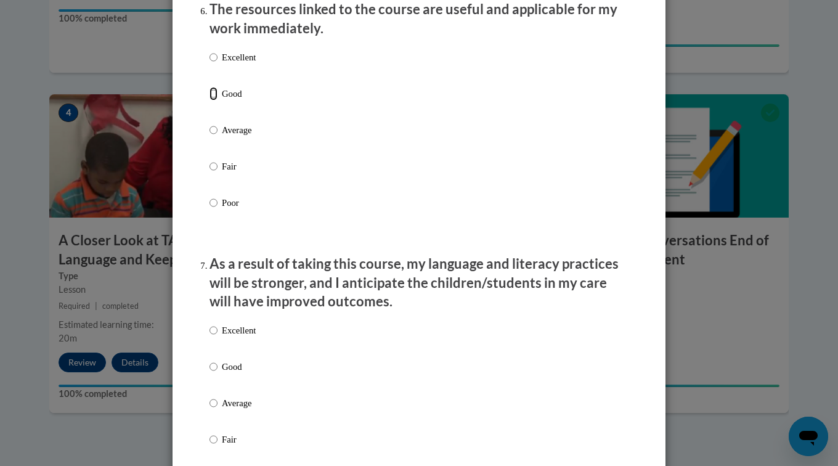
click at [209, 100] on input "Good" at bounding box center [213, 94] width 8 height 14
radio input "true"
click at [521, 181] on div "Excellent Good Average Fair Poor" at bounding box center [418, 144] width 419 height 201
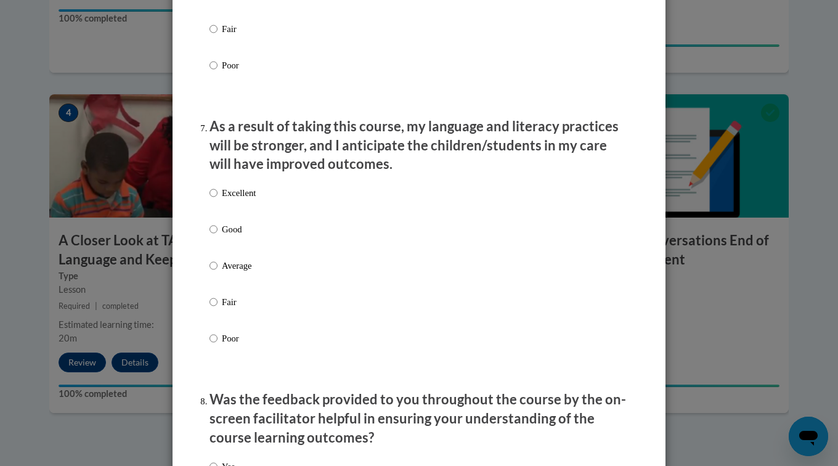
scroll to position [1577, 0]
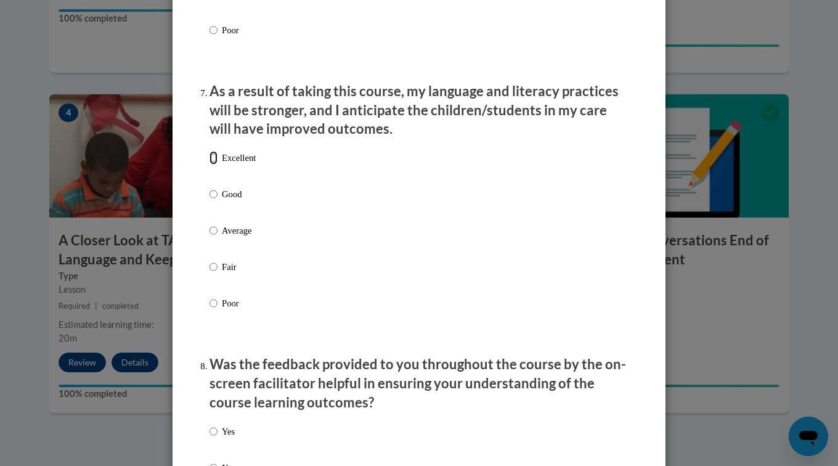
click at [209, 165] on input "Excellent" at bounding box center [213, 158] width 8 height 14
radio input "true"
click at [617, 224] on div "Excellent Good Average Fair Poor" at bounding box center [418, 245] width 419 height 201
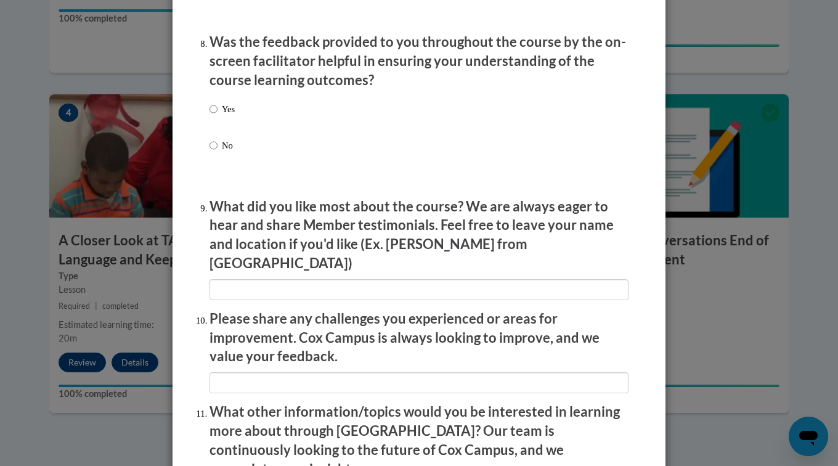
scroll to position [1922, 0]
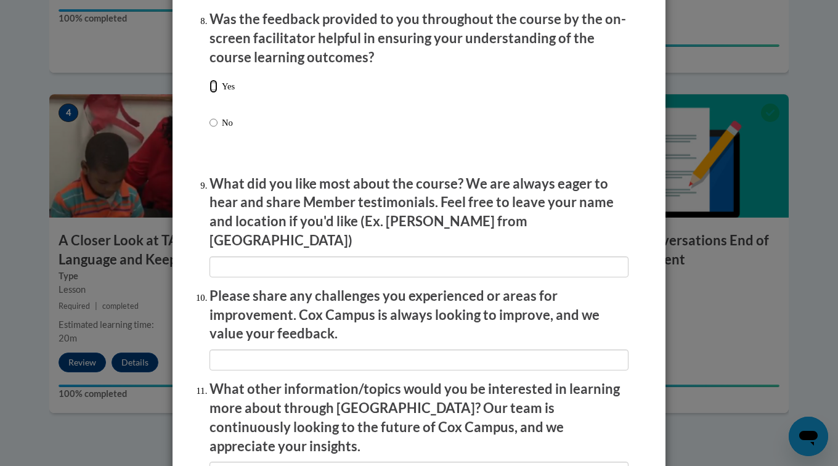
click at [209, 93] on input "Yes" at bounding box center [213, 86] width 8 height 14
radio input "true"
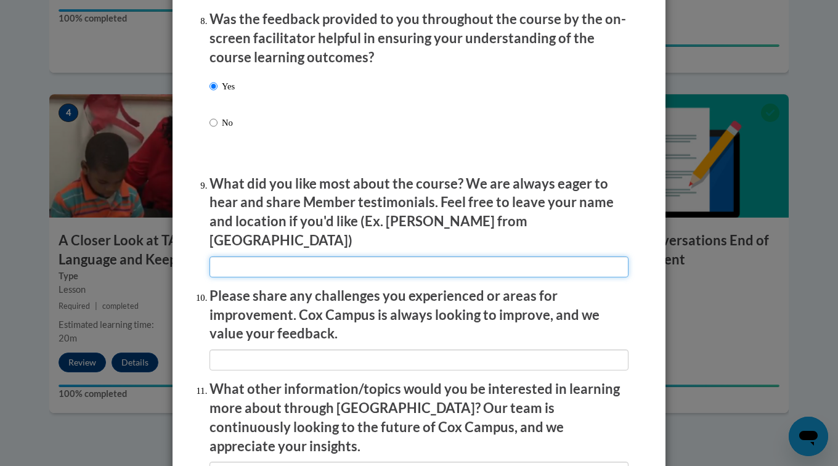
click at [361, 265] on input "textbox" at bounding box center [418, 266] width 419 height 21
type input "n/a"
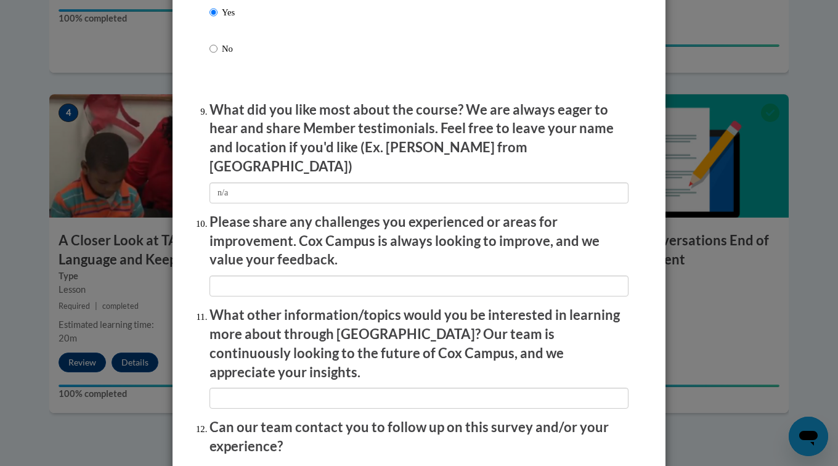
scroll to position [2021, 0]
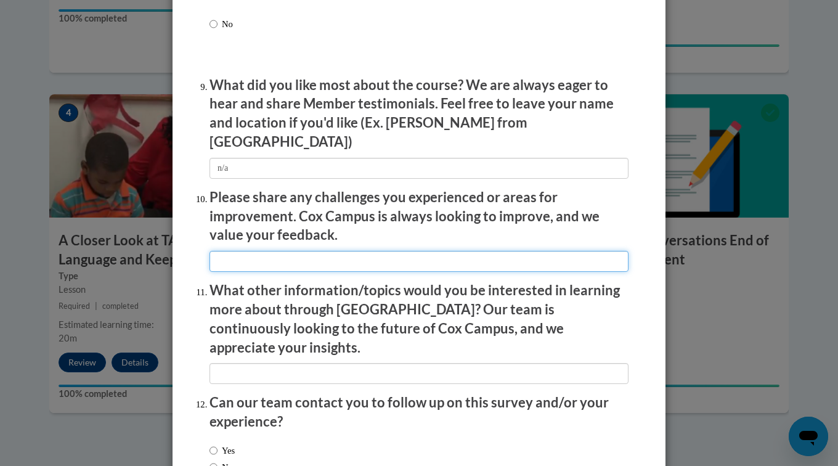
click at [353, 254] on input "textbox" at bounding box center [418, 261] width 419 height 21
type input "na"
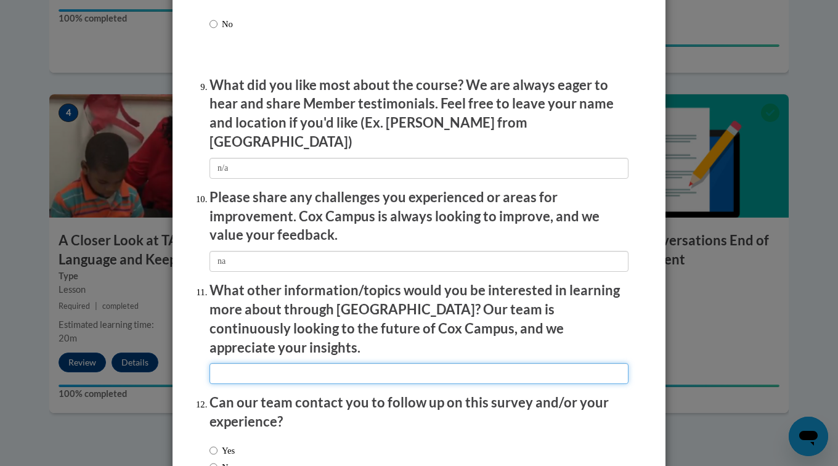
click at [309, 363] on input "textbox" at bounding box center [418, 373] width 419 height 21
type input "na"
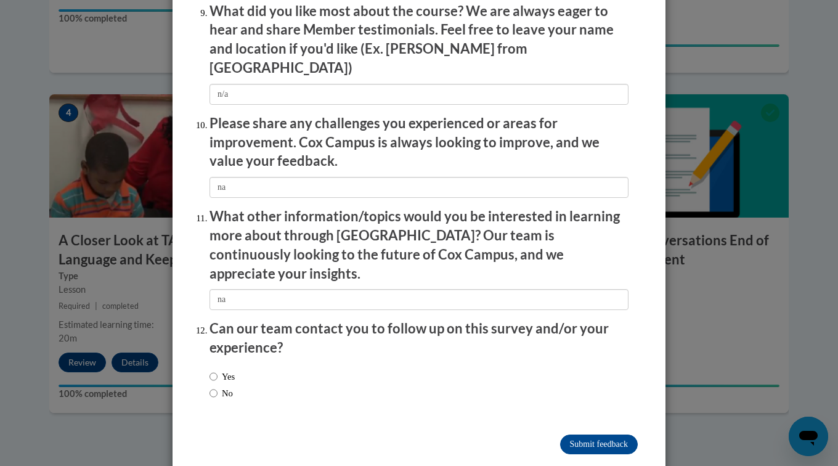
scroll to position [2097, 0]
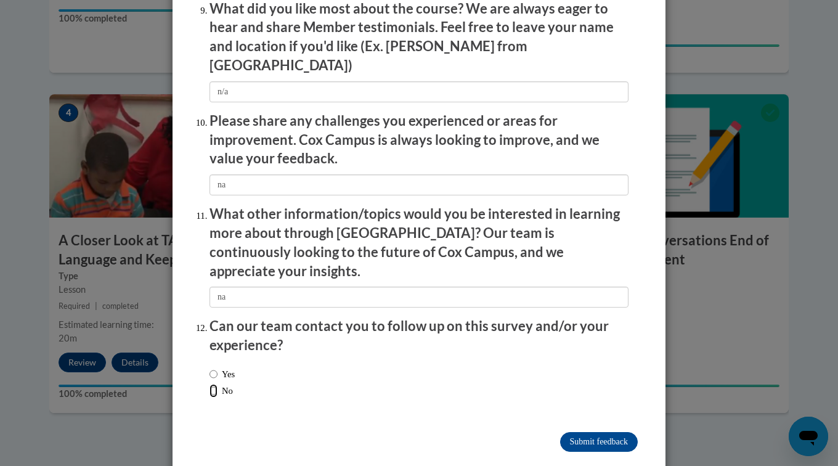
click at [209, 384] on input "No" at bounding box center [213, 391] width 8 height 14
radio input "true"
click at [603, 432] on input "Submit feedback" at bounding box center [599, 442] width 78 height 20
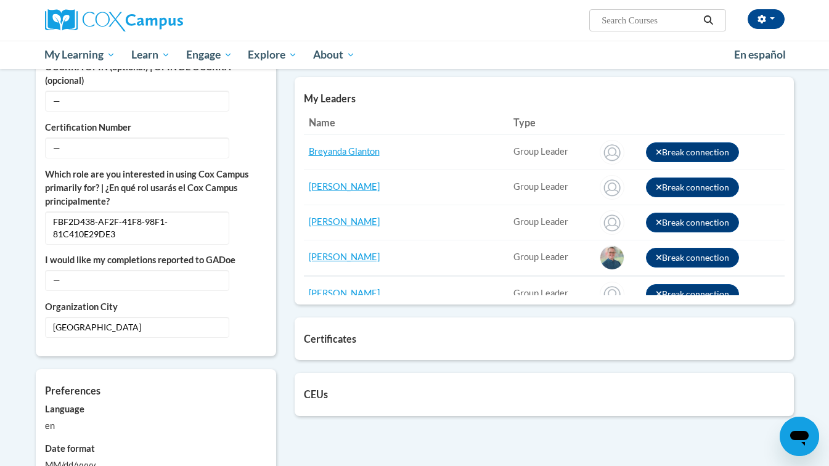
scroll to position [460, 0]
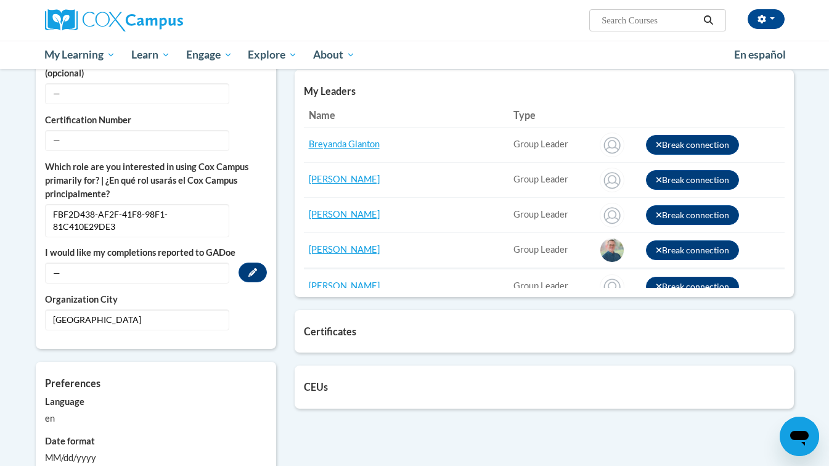
click at [105, 271] on span "—" at bounding box center [137, 272] width 184 height 21
click at [62, 274] on span "—" at bounding box center [137, 272] width 184 height 21
click at [253, 270] on icon "Custom profile fields" at bounding box center [252, 272] width 9 height 9
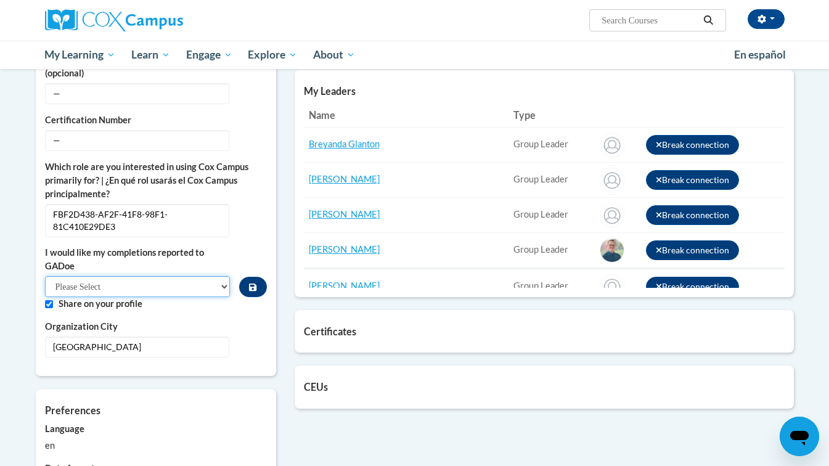
click at [221, 290] on select "Please Select Yes No" at bounding box center [137, 286] width 185 height 21
select select "603ba6f8-c7dd-435b-84cd-d4c8cfb77024"
click at [45, 276] on select "Please Select Yes No" at bounding box center [137, 286] width 185 height 21
click at [256, 285] on button "Custom profile fields" at bounding box center [252, 287] width 27 height 20
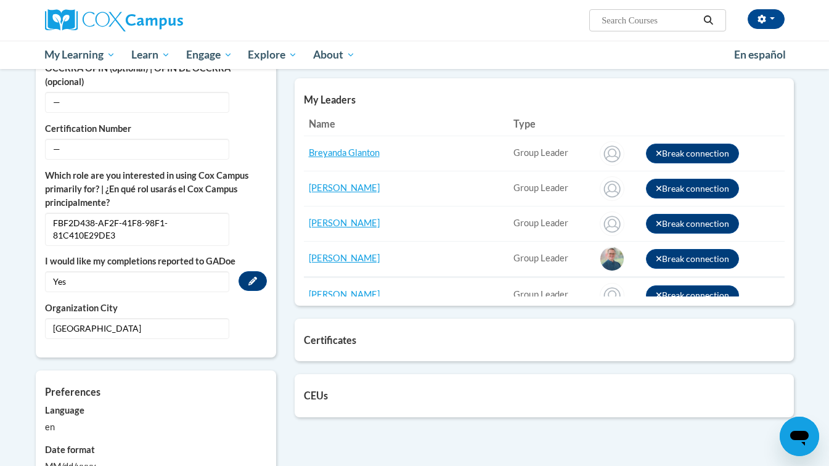
scroll to position [44, 0]
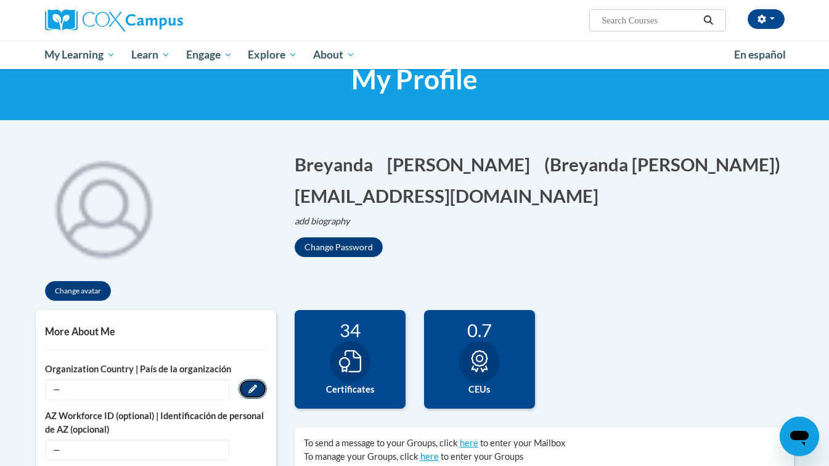
click at [257, 387] on button "Edit" at bounding box center [252, 389] width 28 height 20
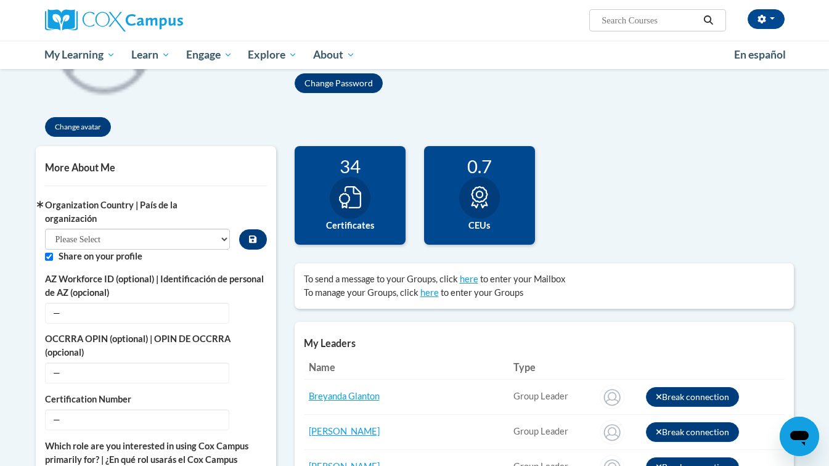
scroll to position [258, 0]
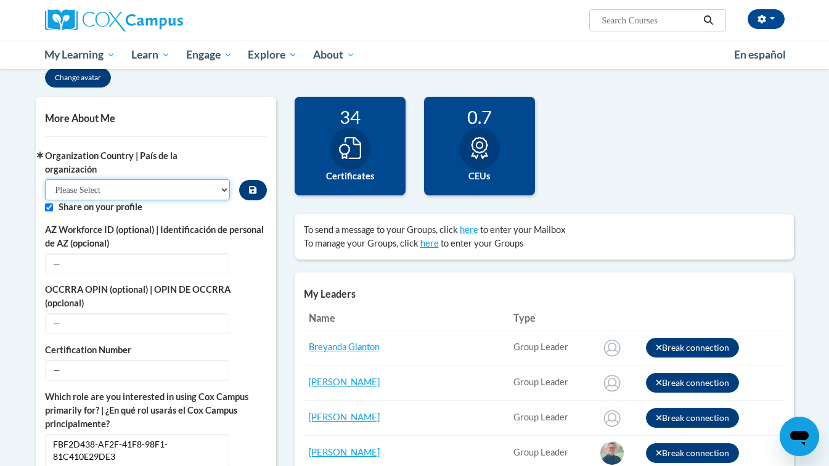
click at [221, 193] on select "Please Select United States | Estados Unidos Outside of the United States | Fue…" at bounding box center [137, 189] width 185 height 21
select select "ad49bcad-a171-4b2e-b99c-48b446064914"
click at [45, 179] on select "Please Select United States | Estados Unidos Outside of the United States | Fue…" at bounding box center [137, 189] width 185 height 21
click at [258, 262] on button "Edit" at bounding box center [252, 263] width 28 height 20
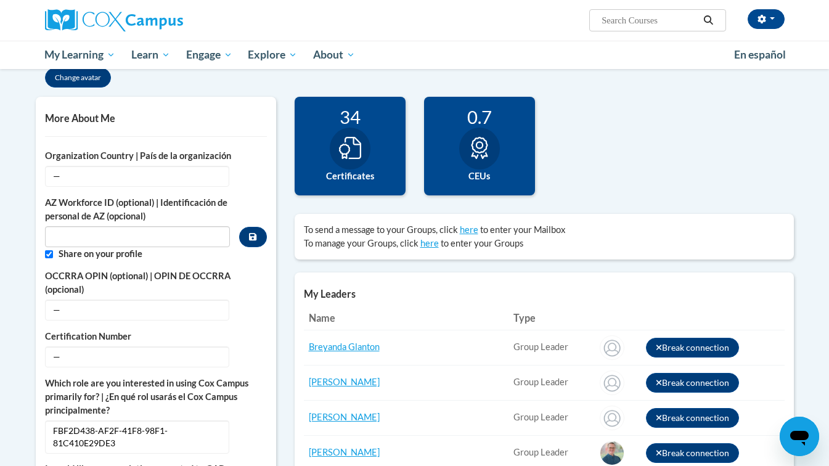
click at [289, 251] on div "256 Completions 34 Certificates 0.7 CEUs 0 Badges here" at bounding box center [544, 360] width 518 height 527
click at [191, 179] on span "—" at bounding box center [137, 176] width 184 height 21
click at [249, 176] on icon "Custom profile fields" at bounding box center [252, 175] width 9 height 9
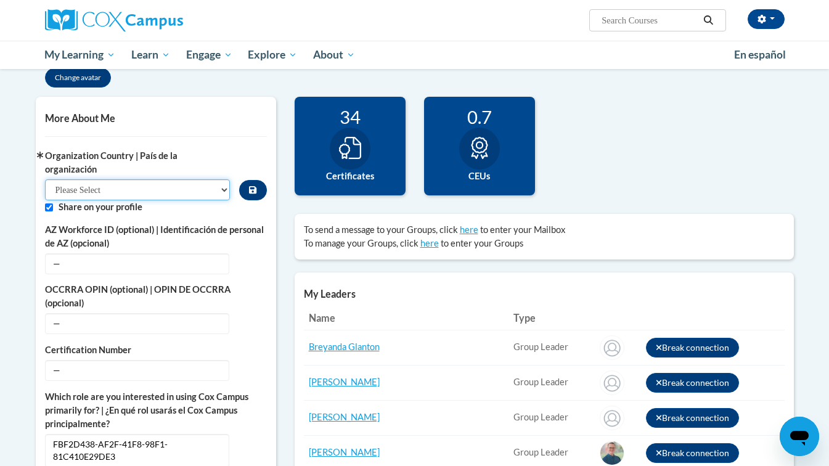
click at [224, 189] on select "Please Select United States | Estados Unidos Outside of the United States | Fue…" at bounding box center [137, 189] width 185 height 21
select select "ad49bcad-a171-4b2e-b99c-48b446064914"
click at [45, 179] on select "Please Select United States | Estados Unidos Outside of the United States | Fue…" at bounding box center [137, 189] width 185 height 21
click at [254, 193] on icon "Custom profile fields" at bounding box center [252, 189] width 7 height 7
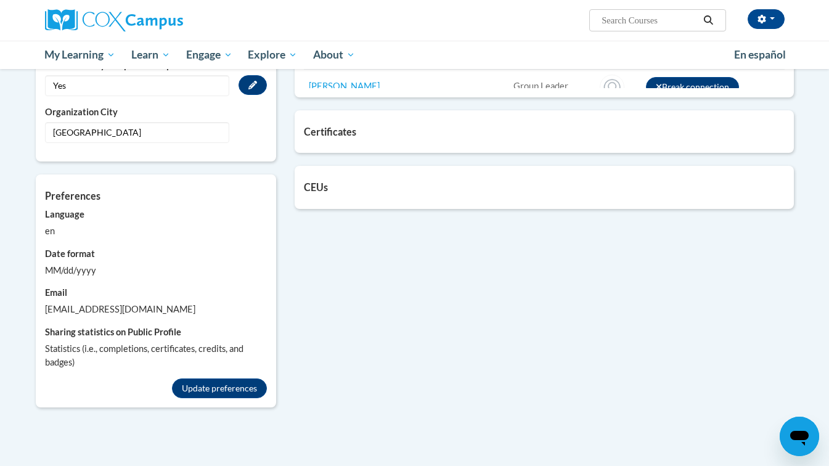
scroll to position [651, 0]
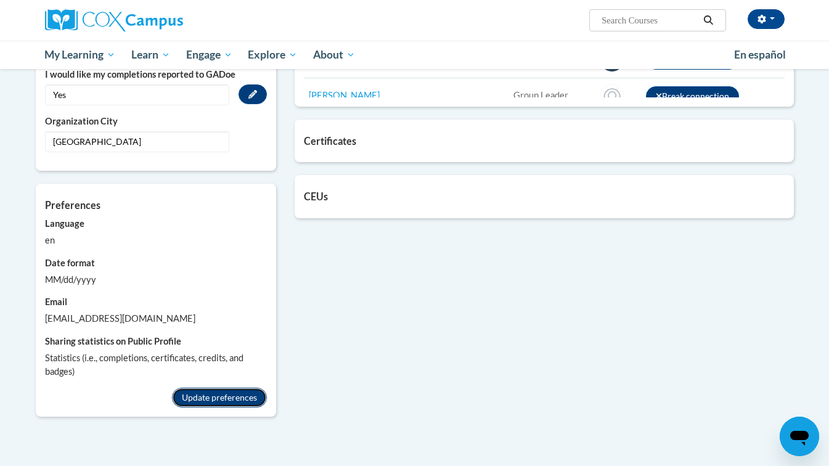
click at [239, 388] on button "Update preferences" at bounding box center [219, 398] width 95 height 20
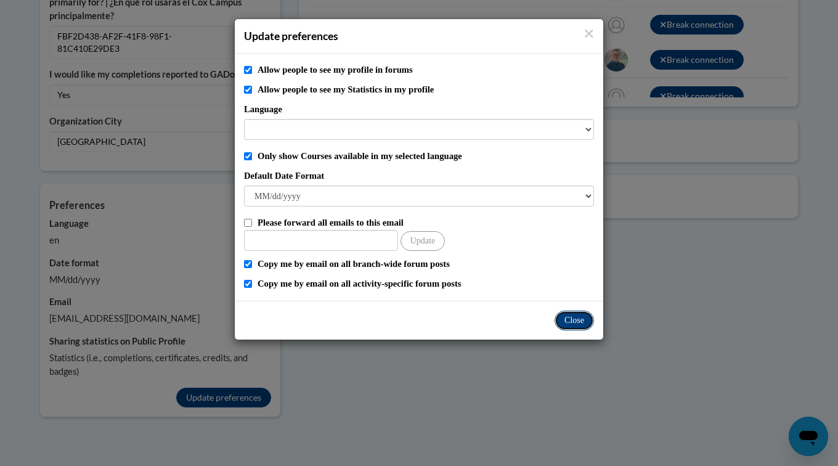
click at [578, 323] on button "Close" at bounding box center [574, 321] width 39 height 20
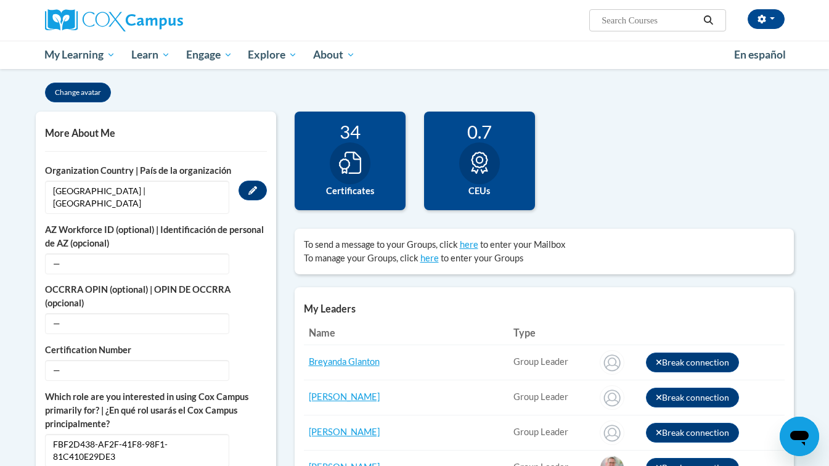
scroll to position [0, 0]
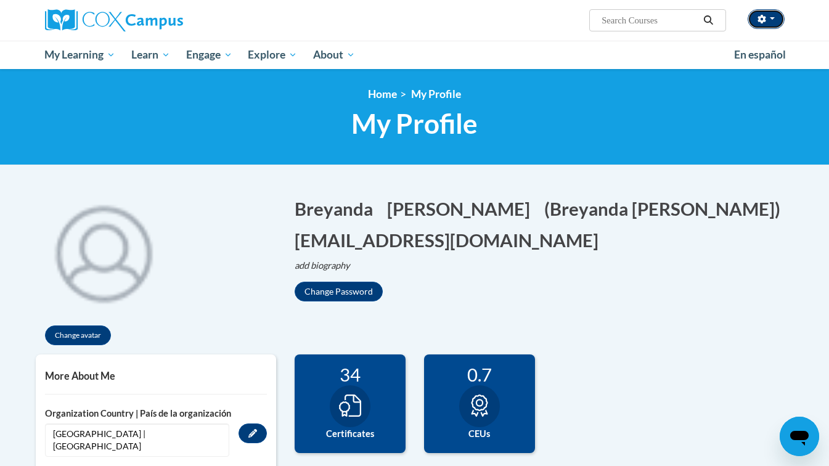
click at [775, 17] on button "button" at bounding box center [765, 19] width 37 height 20
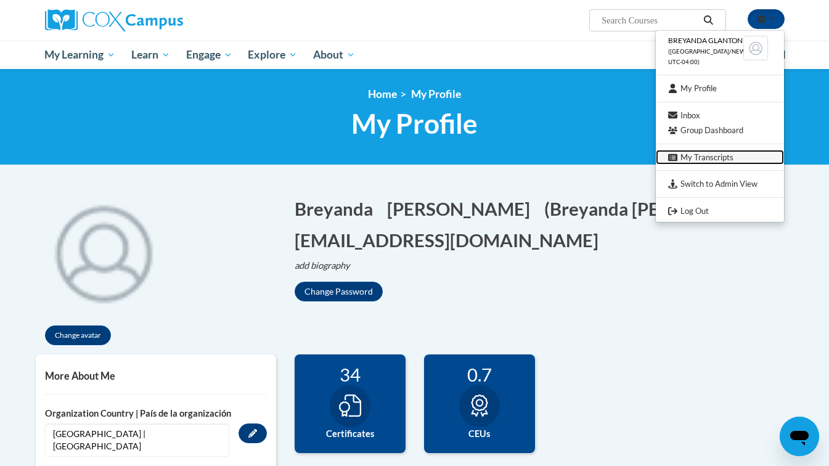
click at [704, 158] on link "My Transcripts" at bounding box center [720, 157] width 128 height 15
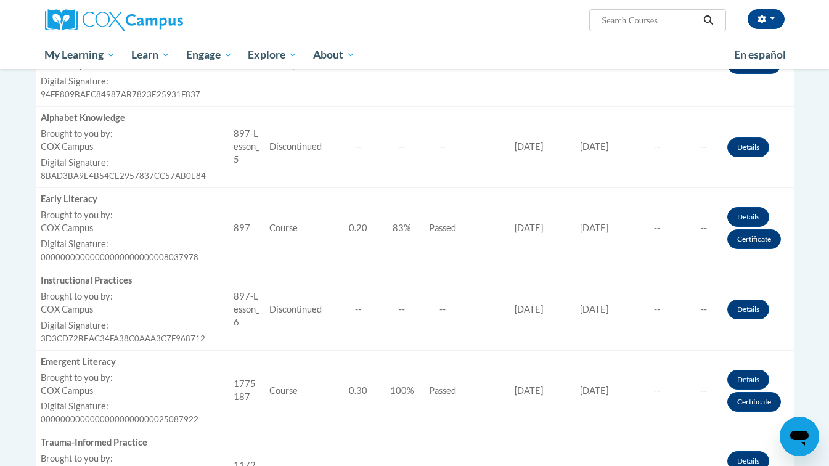
scroll to position [641, 0]
